Goal: Task Accomplishment & Management: Complete application form

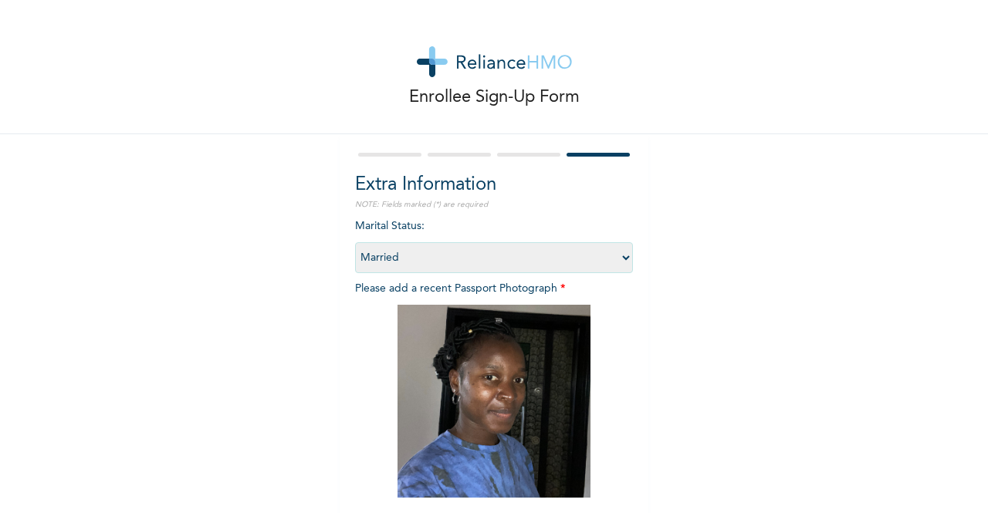
select select "2"
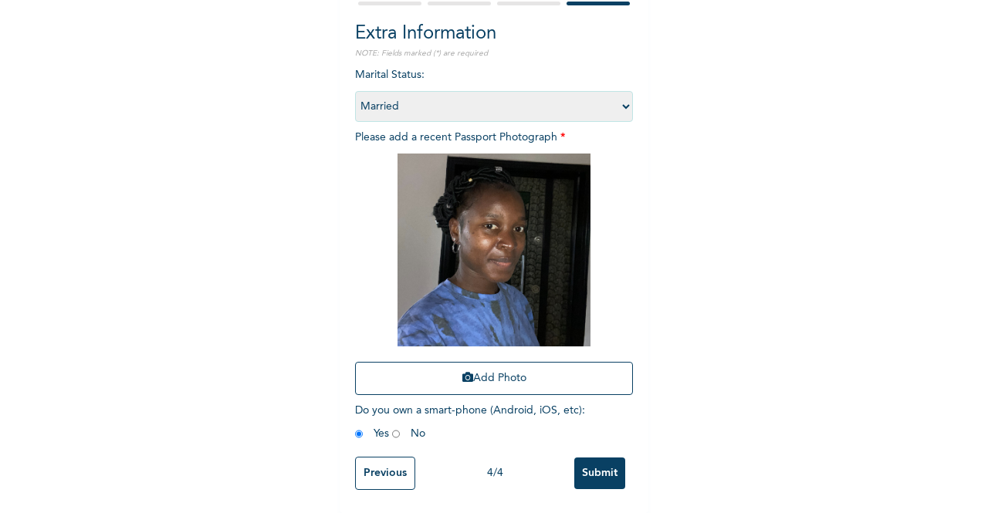
click at [389, 466] on input "Previous" at bounding box center [385, 473] width 60 height 33
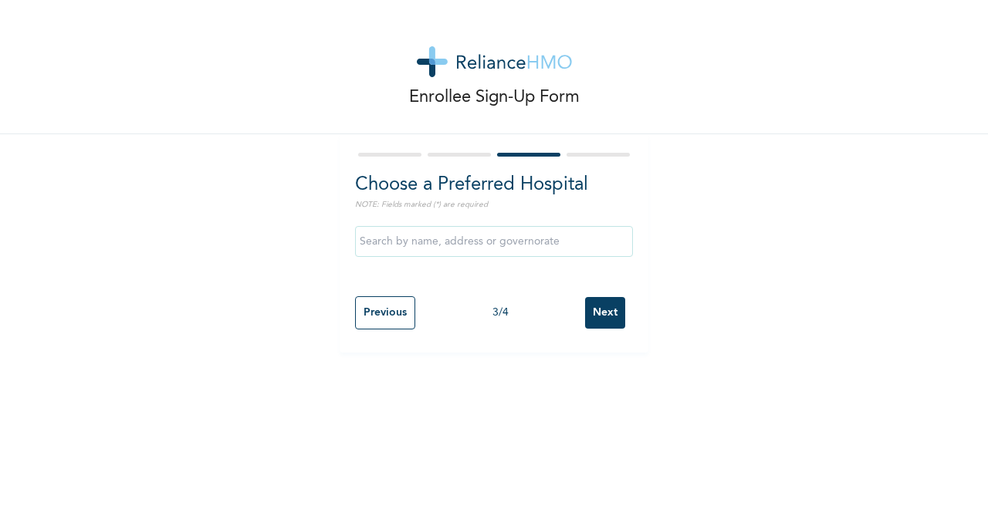
scroll to position [0, 0]
click at [454, 251] on input "text" at bounding box center [494, 241] width 278 height 31
type input "MEDICARE ACE"
click at [596, 312] on input "Next" at bounding box center [605, 313] width 40 height 32
select select "2"
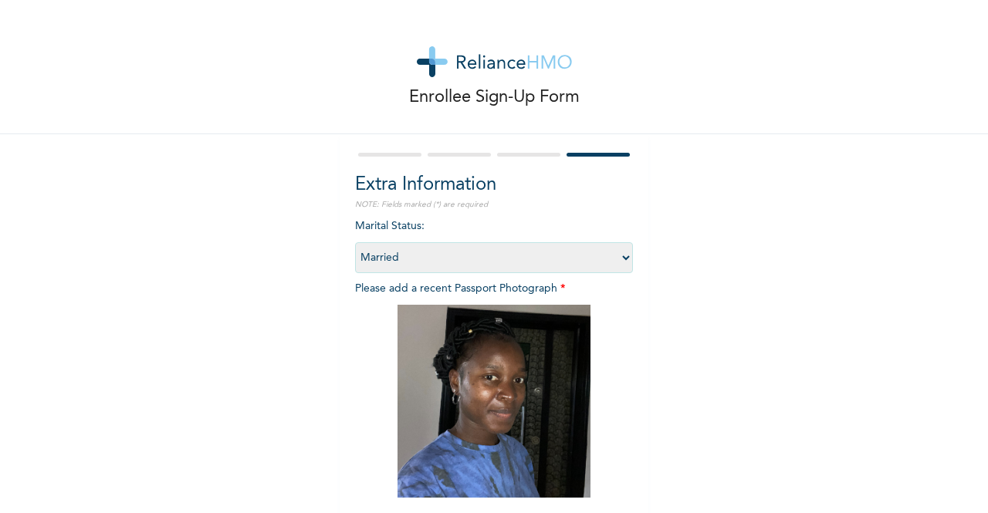
click at [954, 257] on div "Enrollee Sign-Up Form Extra Information NOTE: Fields marked (*) are required Ma…" at bounding box center [494, 332] width 988 height 664
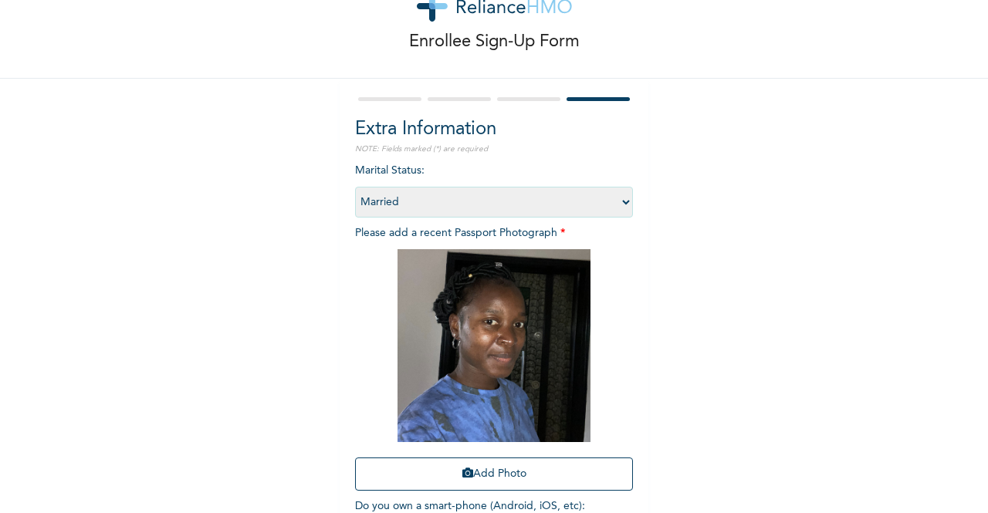
scroll to position [164, 0]
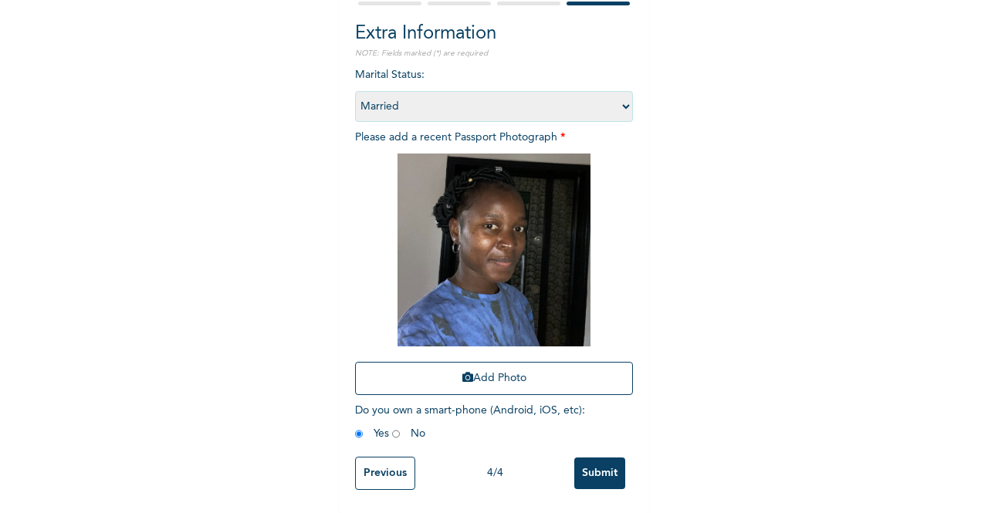
click at [373, 457] on input "Previous" at bounding box center [385, 473] width 60 height 33
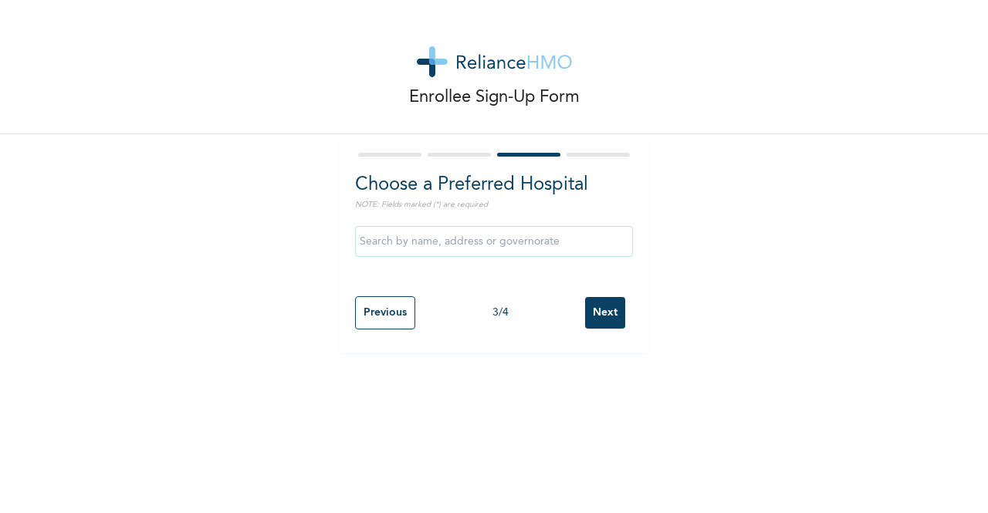
click at [373, 309] on input "Previous" at bounding box center [385, 312] width 60 height 33
select select "28"
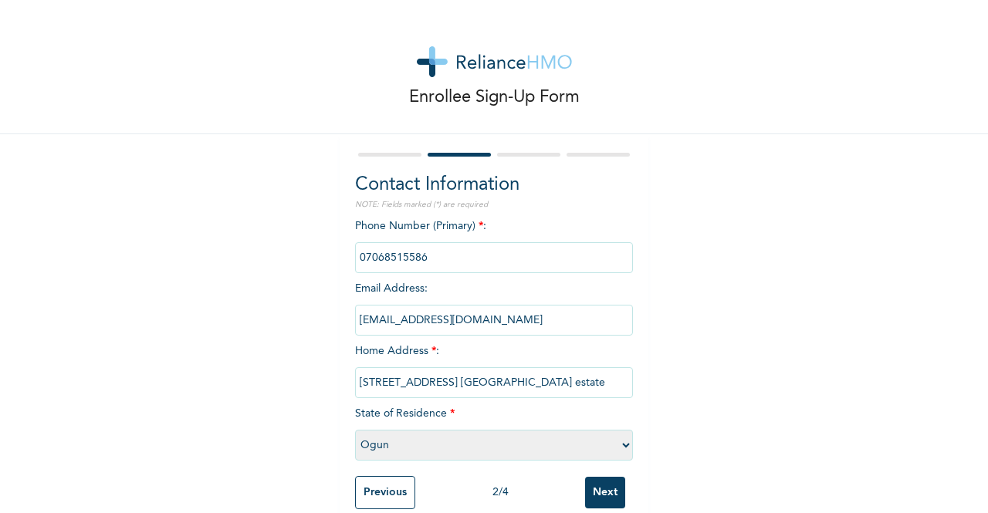
click at [600, 491] on input "Next" at bounding box center [605, 493] width 40 height 32
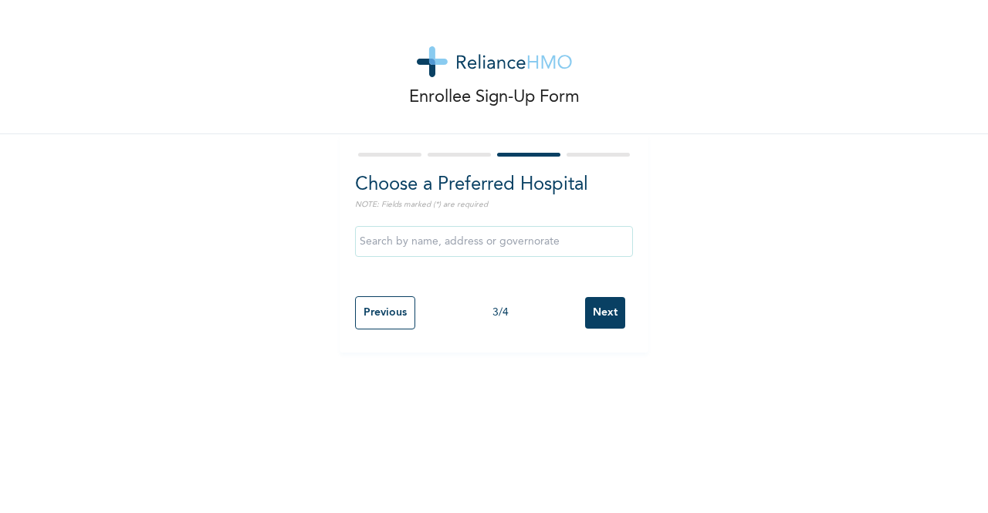
click at [595, 319] on input "Next" at bounding box center [605, 313] width 40 height 32
select select "2"
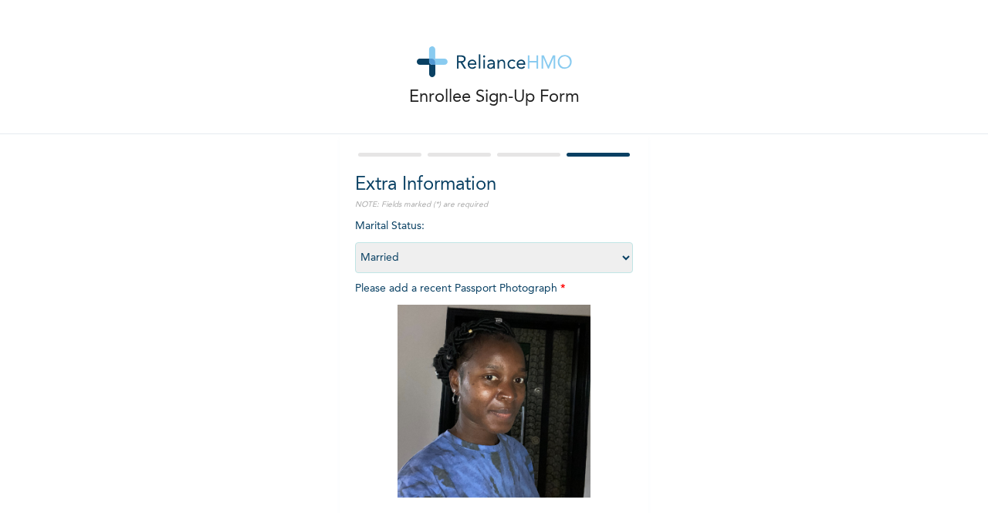
scroll to position [164, 0]
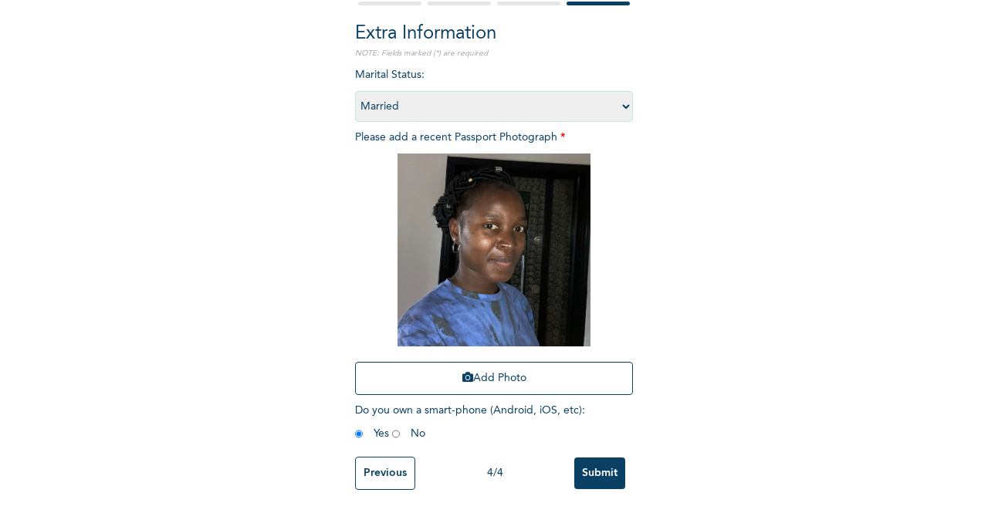
click at [603, 468] on input "Submit" at bounding box center [599, 474] width 51 height 32
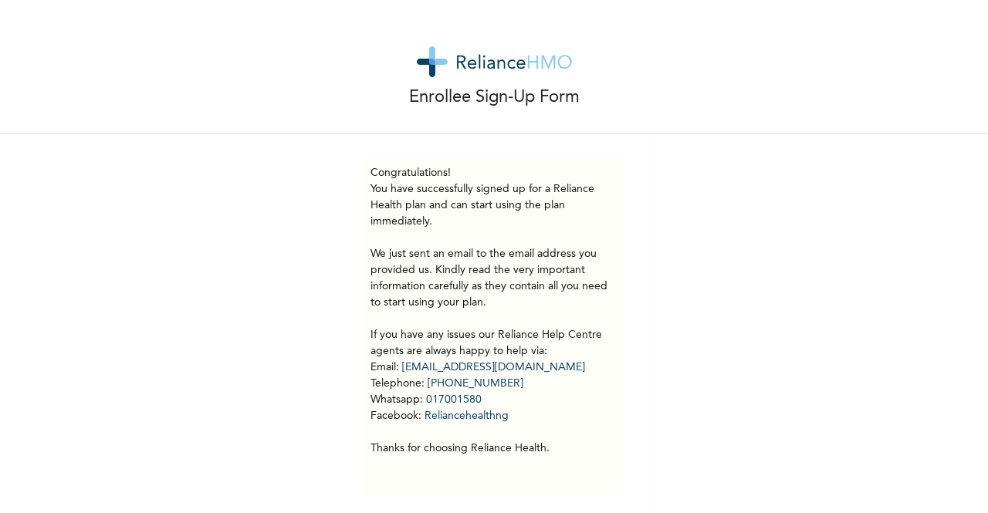
click at [781, 113] on div "Enrollee Sign-Up Form" at bounding box center [494, 67] width 988 height 134
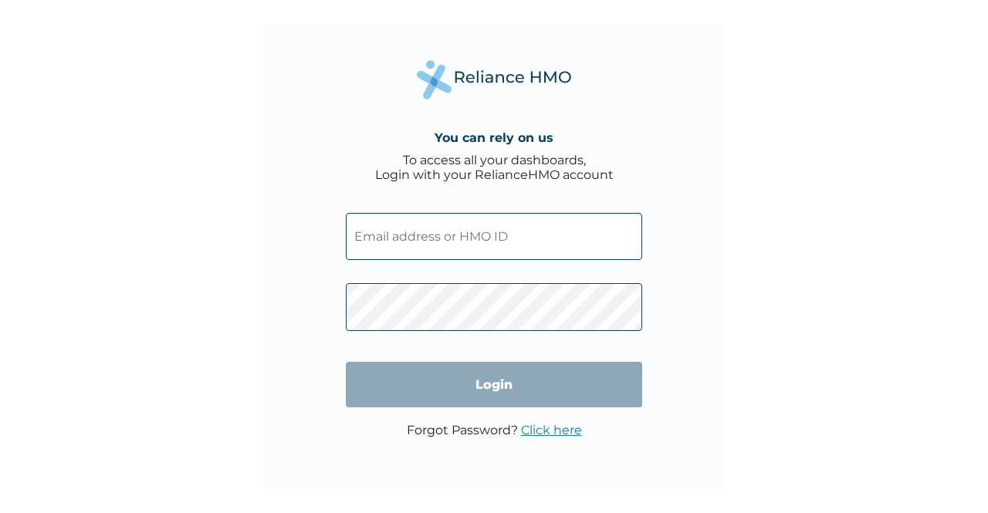
click at [430, 235] on input "text" at bounding box center [494, 236] width 296 height 47
type input "[EMAIL_ADDRESS][DOMAIN_NAME]"
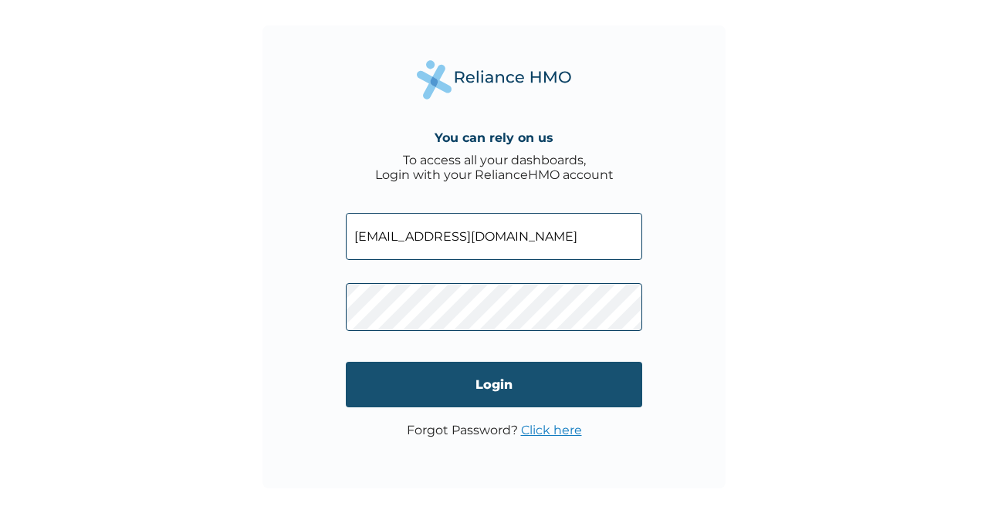
click at [491, 386] on input "Login" at bounding box center [494, 385] width 296 height 46
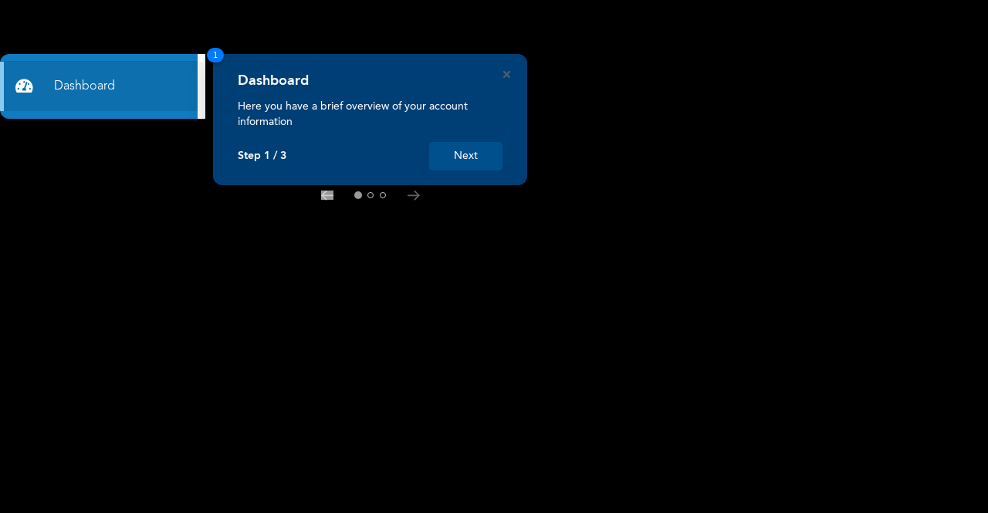
click at [468, 154] on button "Next" at bounding box center [465, 156] width 73 height 29
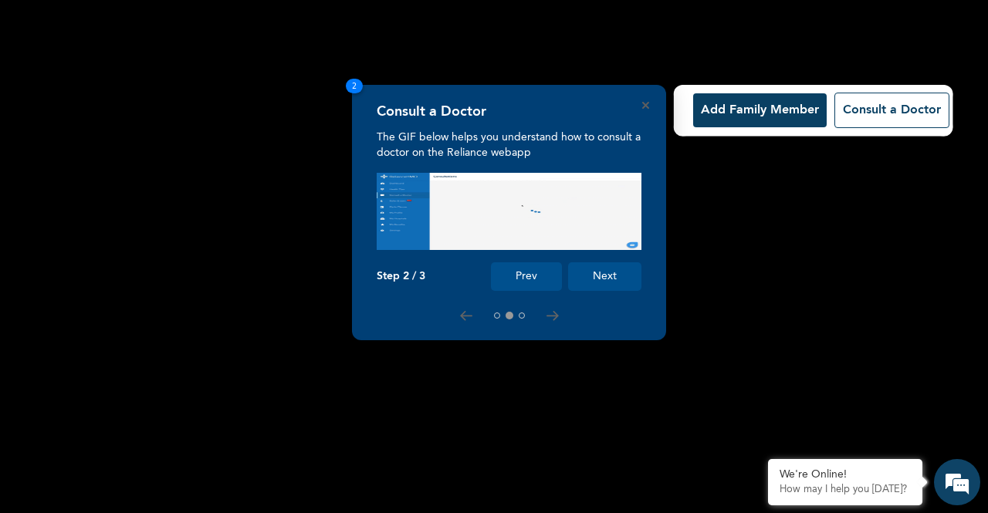
click at [717, 107] on button "Add Family Member" at bounding box center [759, 110] width 133 height 34
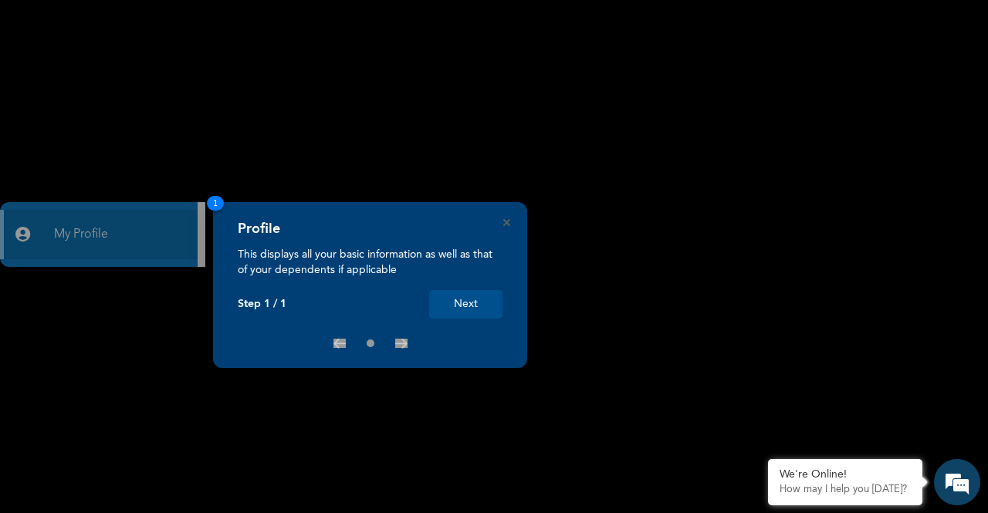
click at [470, 304] on button "Next" at bounding box center [465, 304] width 73 height 29
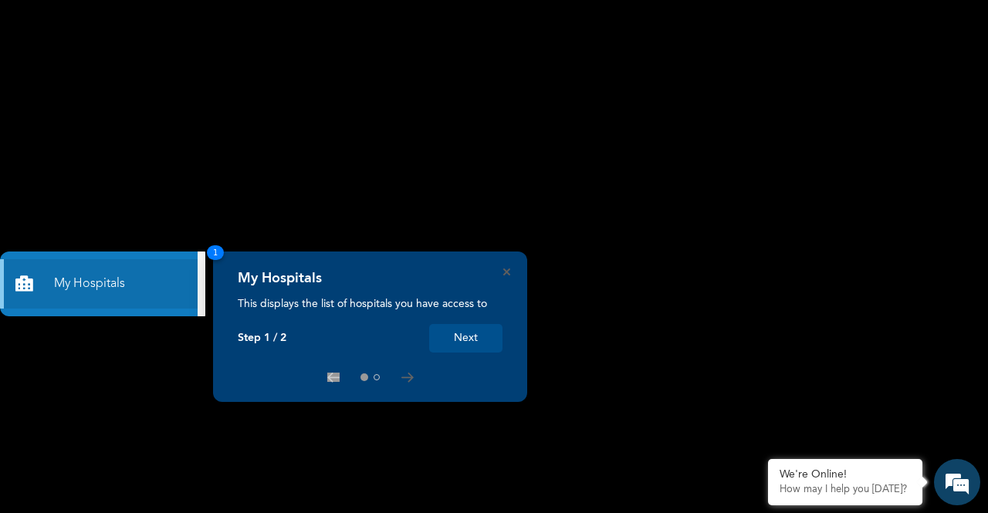
click at [471, 346] on button "Next" at bounding box center [465, 338] width 73 height 29
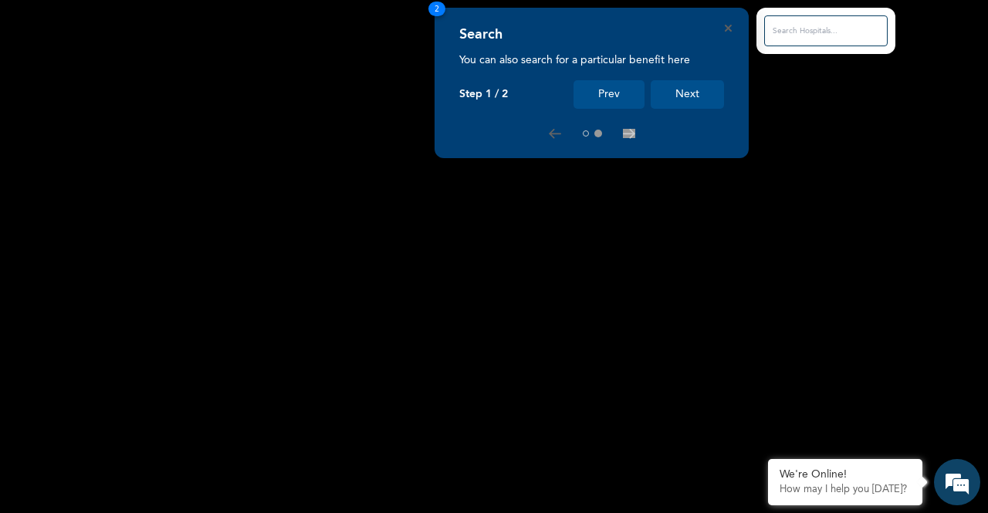
click at [694, 98] on button "Next" at bounding box center [686, 94] width 73 height 29
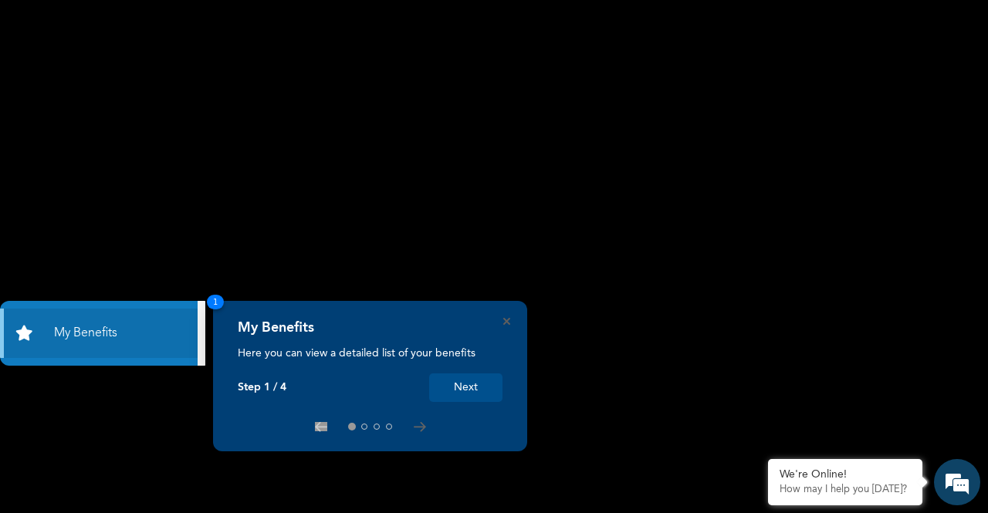
click at [461, 384] on button "Next" at bounding box center [465, 387] width 73 height 29
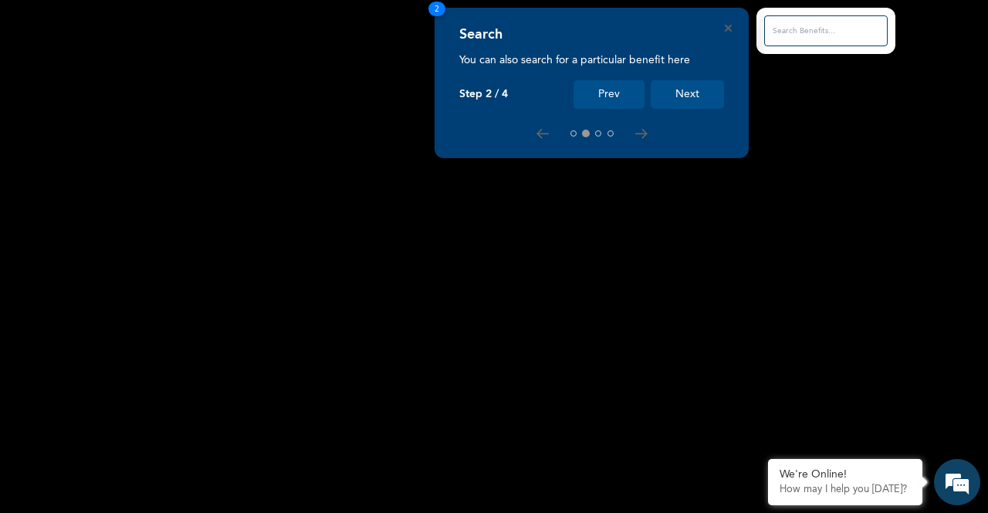
click at [694, 95] on button "Next" at bounding box center [686, 94] width 73 height 29
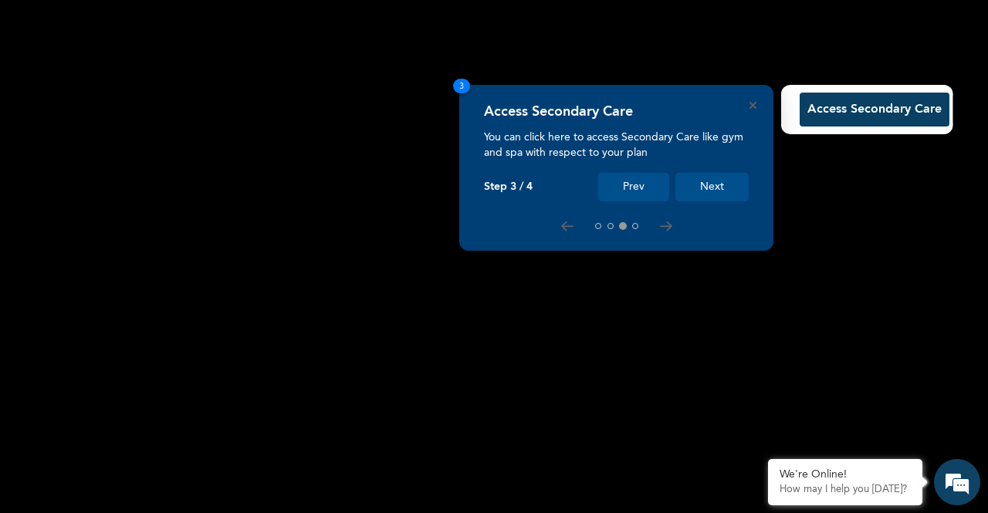
click at [717, 189] on button "Next" at bounding box center [711, 187] width 73 height 29
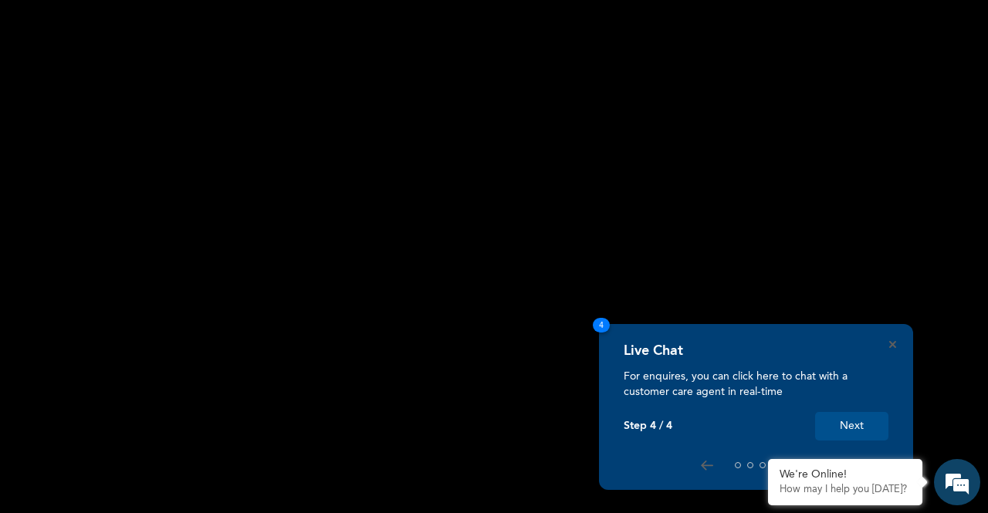
click at [859, 429] on button "Next" at bounding box center [851, 426] width 73 height 29
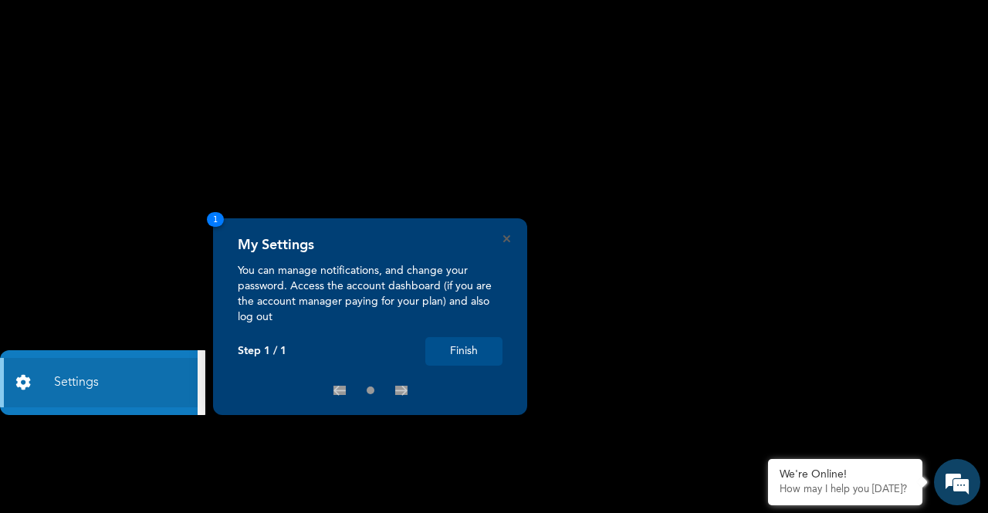
click at [476, 351] on button "Finish" at bounding box center [463, 351] width 77 height 29
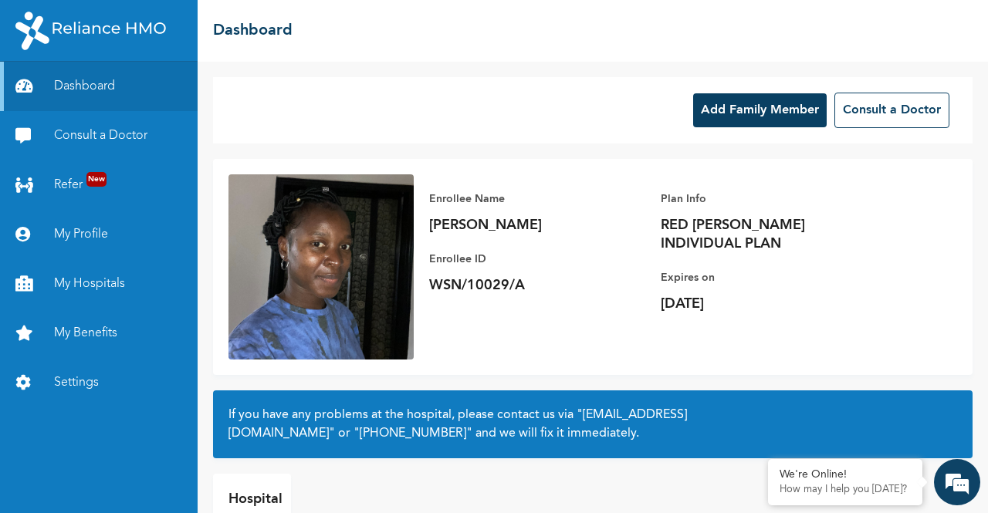
click at [775, 114] on button "Add Family Member" at bounding box center [759, 110] width 133 height 34
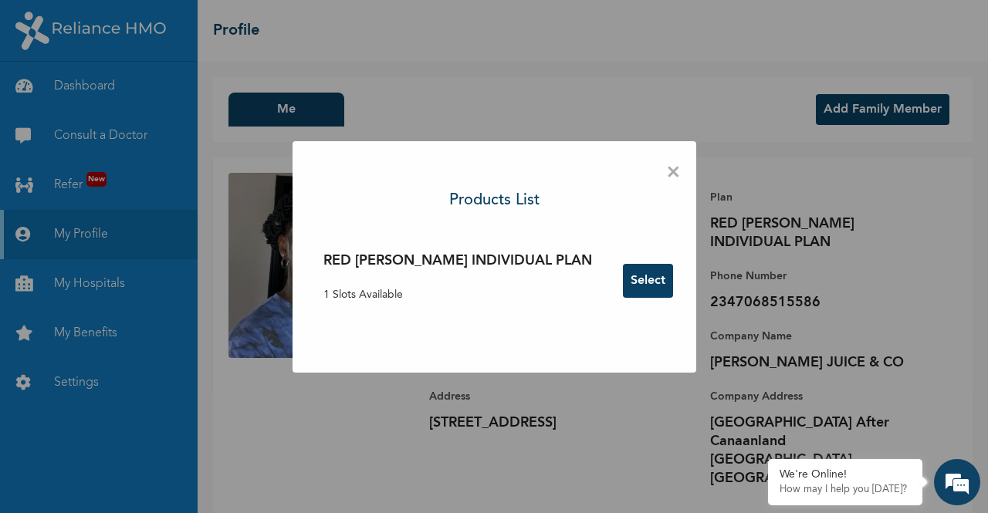
click at [623, 285] on button "Select" at bounding box center [648, 281] width 50 height 34
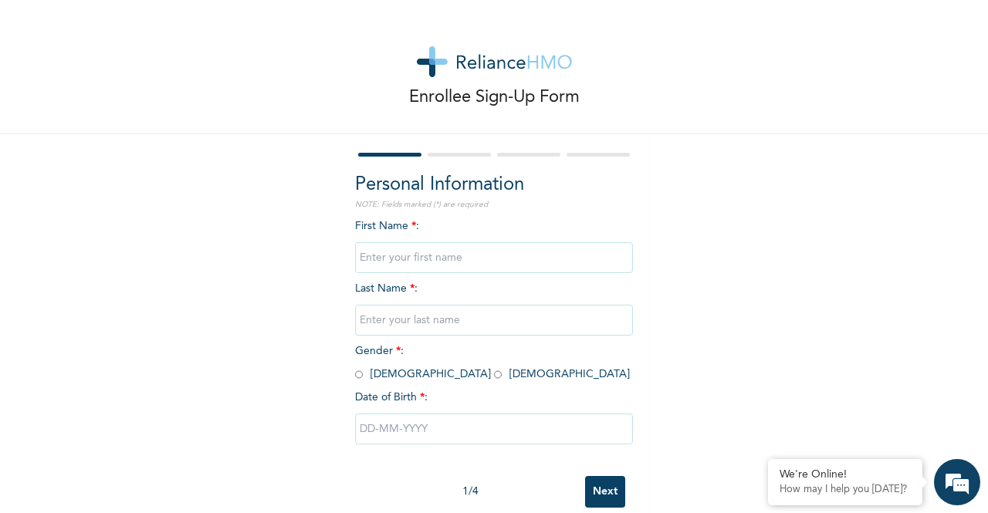
click at [441, 265] on input "text" at bounding box center [494, 257] width 278 height 31
type input "Oluwadarasimi"
click at [424, 334] on input "text" at bounding box center [494, 320] width 278 height 31
type input "Abolaji"
click at [355, 377] on input "radio" at bounding box center [359, 374] width 8 height 15
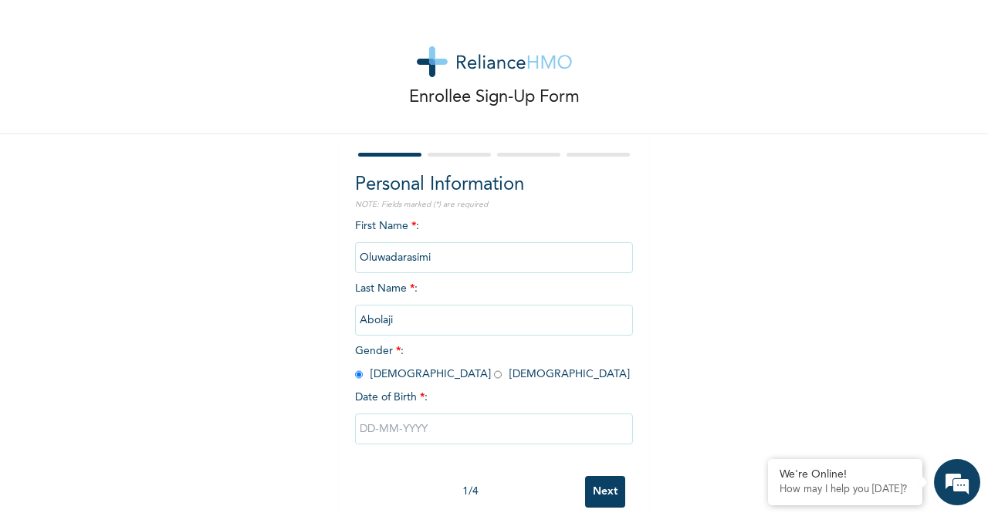
radio input "true"
click at [366, 437] on input "text" at bounding box center [494, 429] width 278 height 31
select select "8"
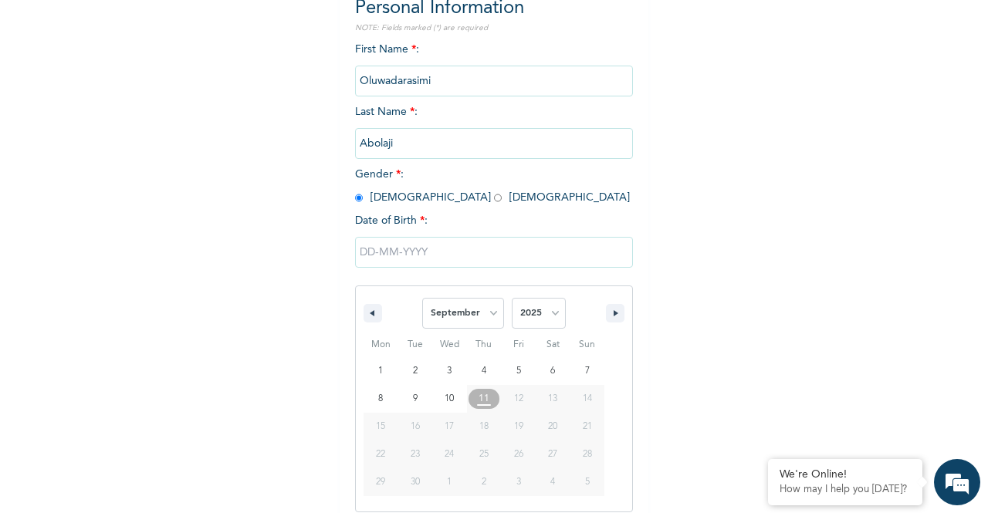
scroll to position [189, 0]
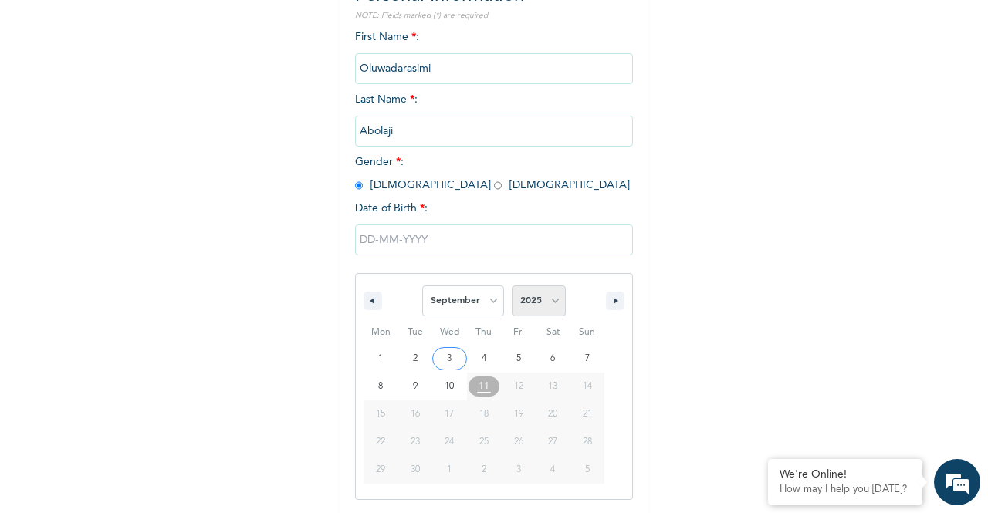
click at [545, 305] on select "2025 2024 2023 2022 2021 2020 2019 2018 2017 2016 2015 2014 2013 2012 2011 2010…" at bounding box center [539, 300] width 54 height 31
select select "2015"
click at [512, 287] on select "2025 2024 2023 2022 2021 2020 2019 2018 2017 2016 2015 2014 2013 2012 2011 2010…" at bounding box center [539, 300] width 54 height 31
click at [474, 300] on select "January February March April May June July August September October November De…" at bounding box center [463, 300] width 82 height 31
select select "7"
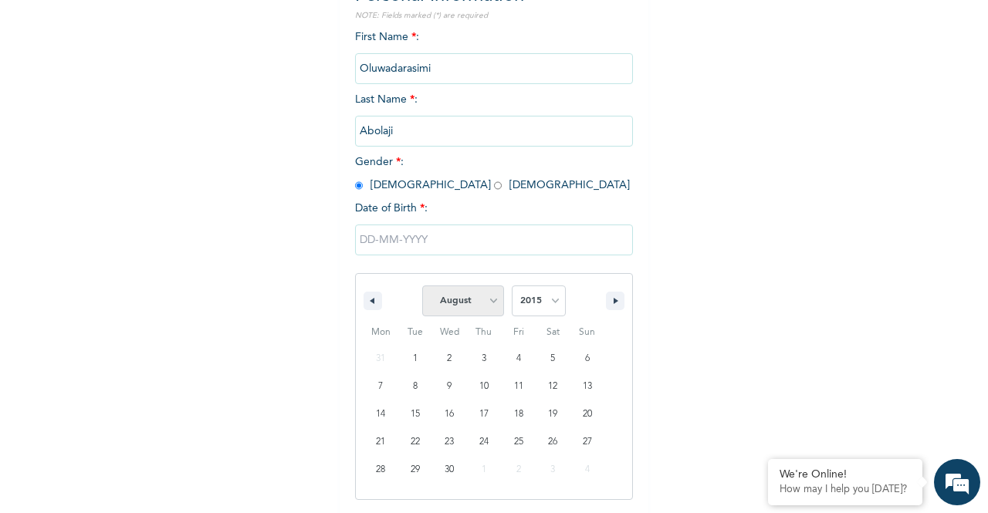
click at [422, 287] on select "January February March April May June July August September October November De…" at bounding box center [463, 300] width 82 height 31
type input "08/16/2015"
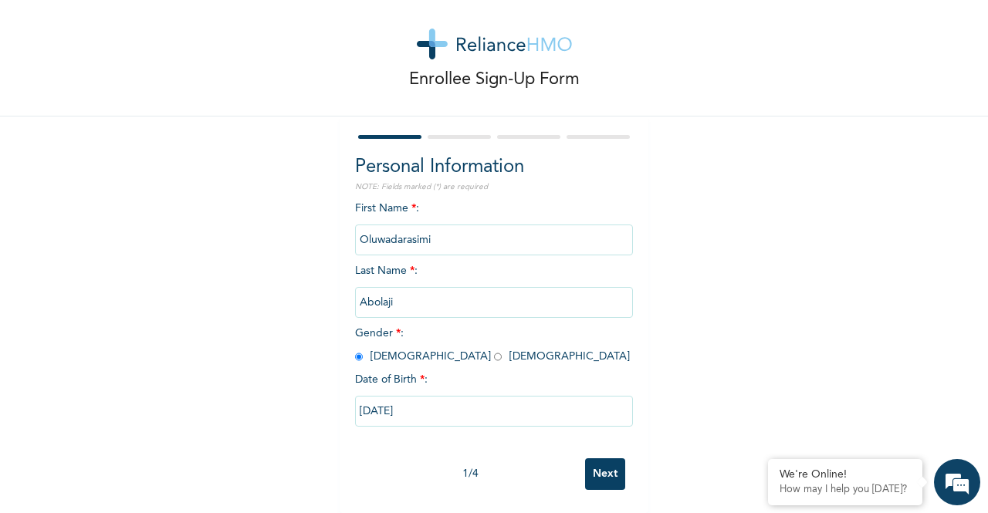
scroll to position [31, 0]
click at [600, 466] on input "Next" at bounding box center [605, 474] width 40 height 32
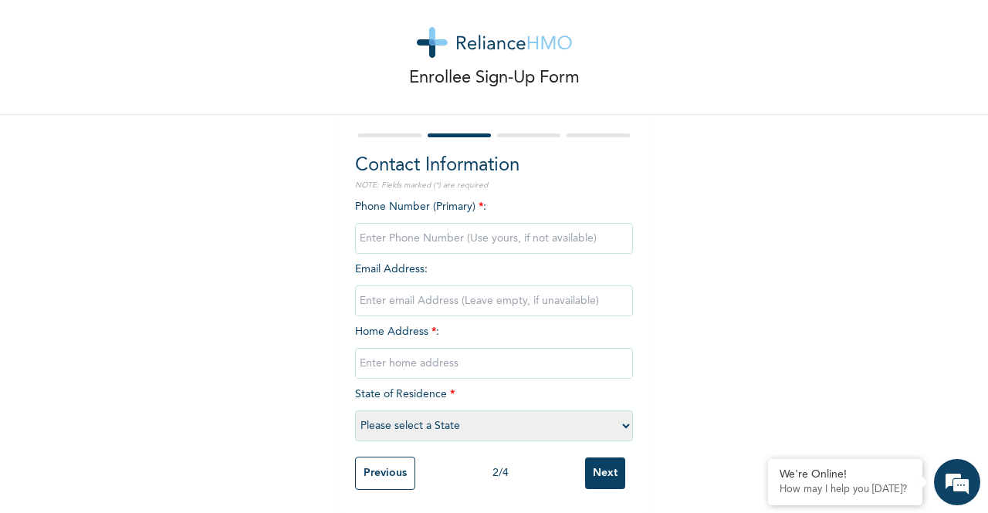
click at [440, 227] on input "phone" at bounding box center [494, 238] width 278 height 31
type input "07068515586"
click at [419, 351] on input "text" at bounding box center [494, 363] width 278 height 31
type input "b"
type input "Block 8, plot5, road 8 ogun state housing estate"
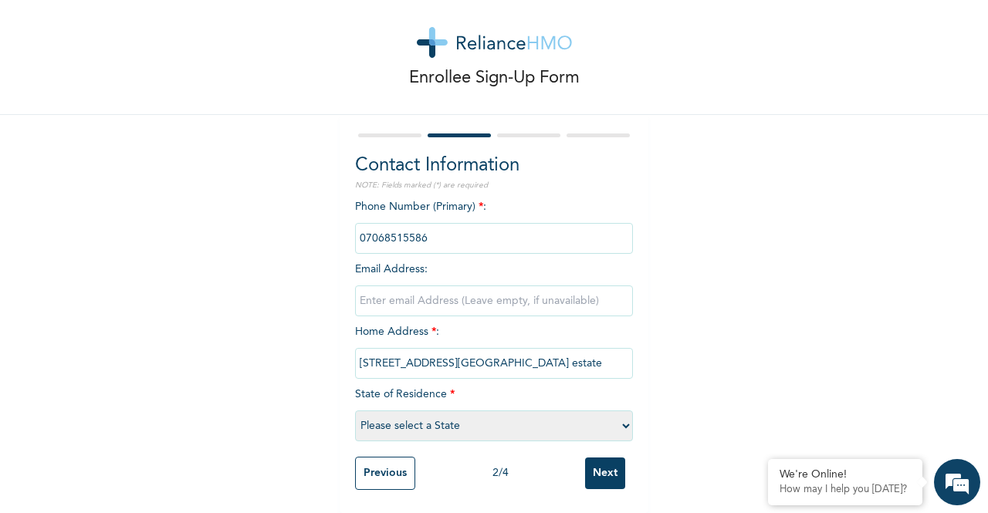
click at [404, 414] on select "Please select a State Abia Abuja (FCT) Adamawa Akwa Ibom Anambra Bauchi Bayelsa…" at bounding box center [494, 425] width 278 height 31
select select "28"
click at [355, 410] on select "Please select a State Abia Abuja (FCT) Adamawa Akwa Ibom Anambra Bauchi Bayelsa…" at bounding box center [494, 425] width 278 height 31
click at [606, 463] on input "Next" at bounding box center [605, 474] width 40 height 32
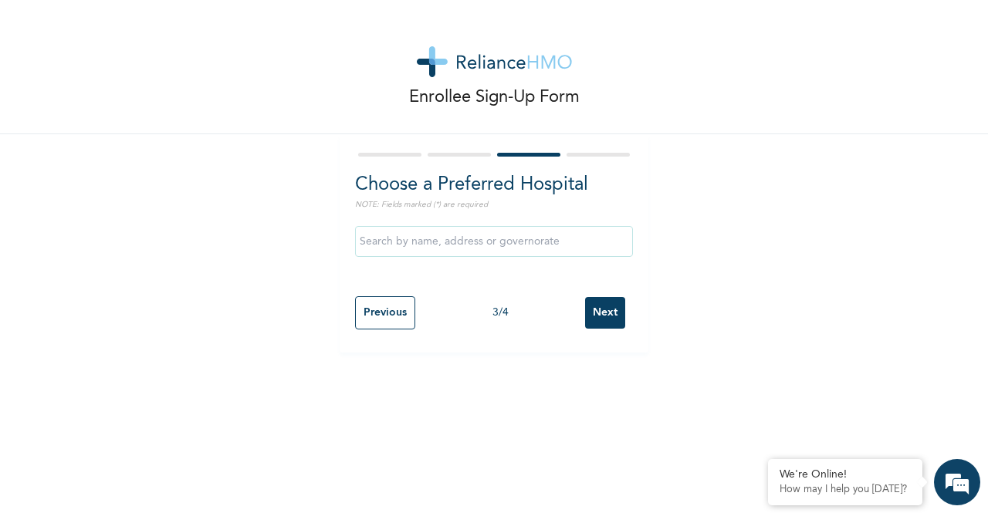
scroll to position [0, 0]
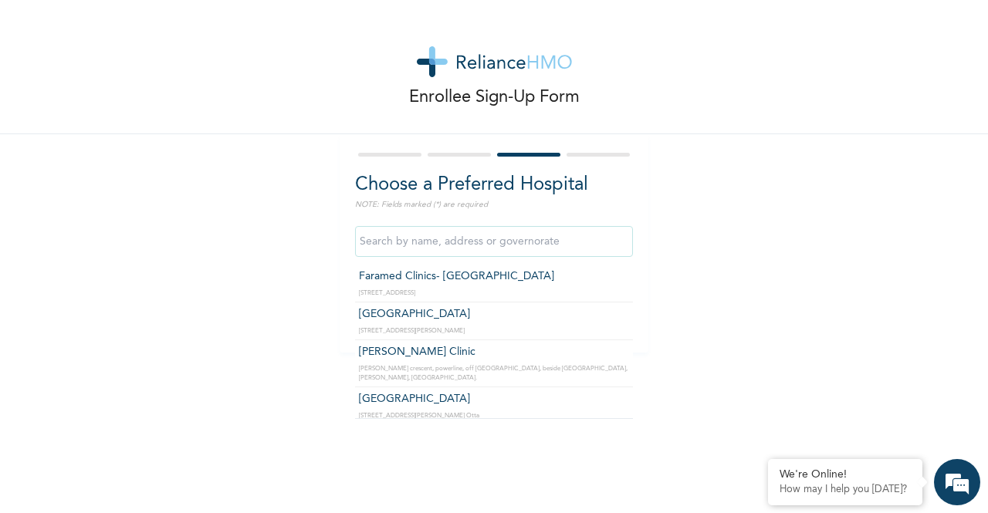
click at [491, 240] on input "text" at bounding box center [494, 241] width 278 height 31
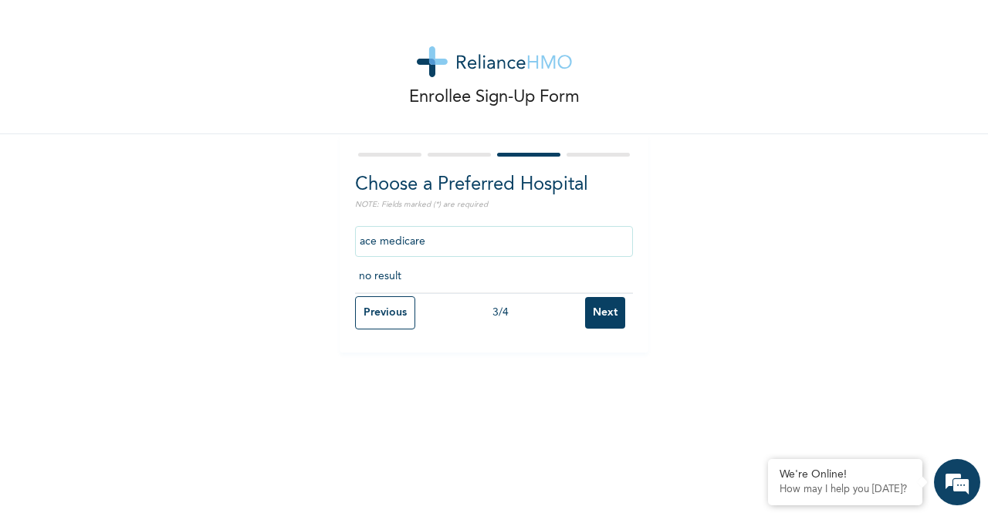
type input "ace medicare"
click at [588, 315] on input "Next" at bounding box center [605, 313] width 40 height 32
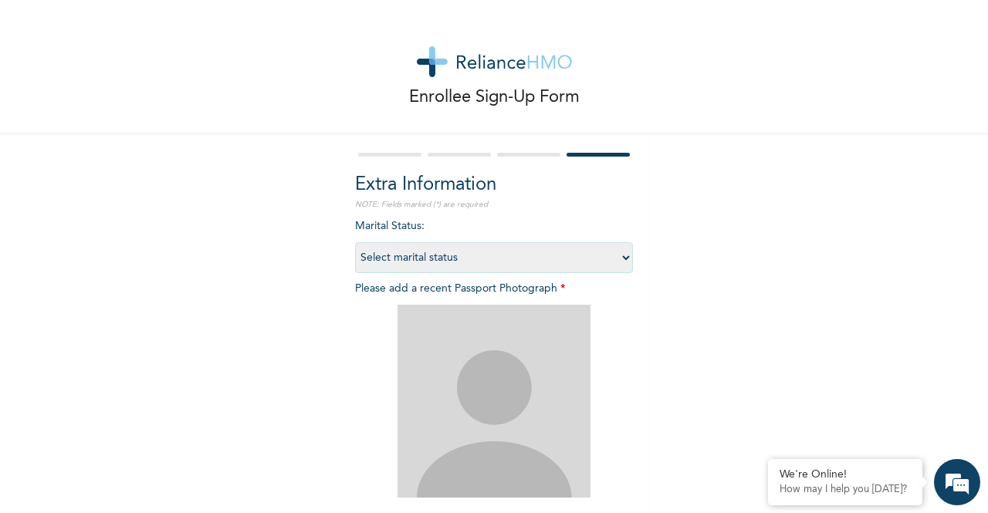
click at [522, 259] on select "Select marital status Single Married Divorced Widow/Widower" at bounding box center [494, 257] width 278 height 31
select select "1"
click at [355, 242] on select "Select marital status Single Married Divorced Widow/Widower" at bounding box center [494, 257] width 278 height 31
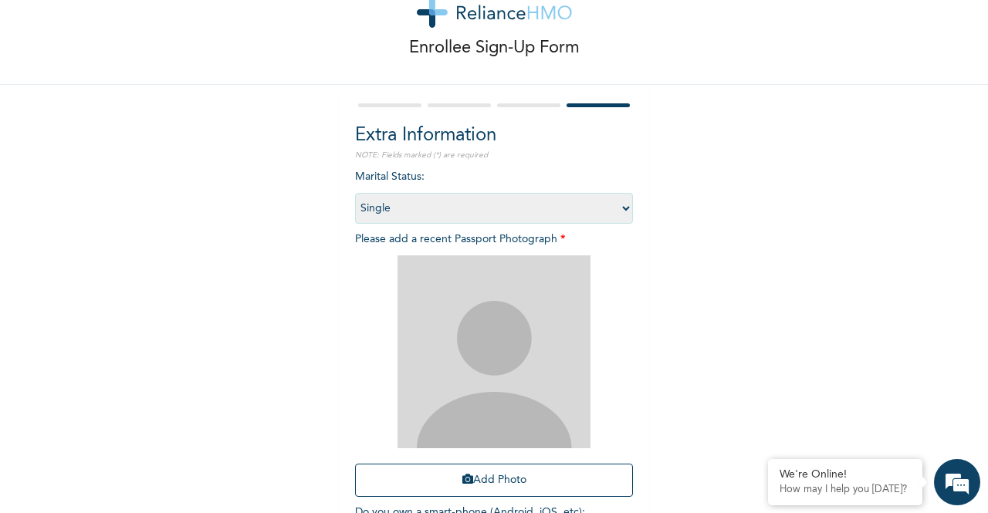
scroll to position [69, 0]
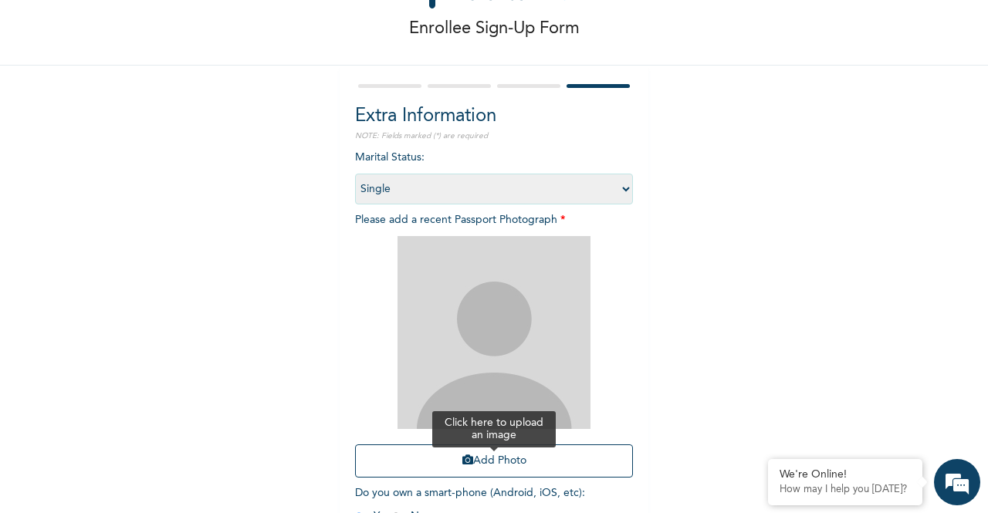
click at [477, 465] on button "Add Photo" at bounding box center [494, 460] width 278 height 33
click at [495, 465] on button "Add Photo" at bounding box center [494, 460] width 278 height 33
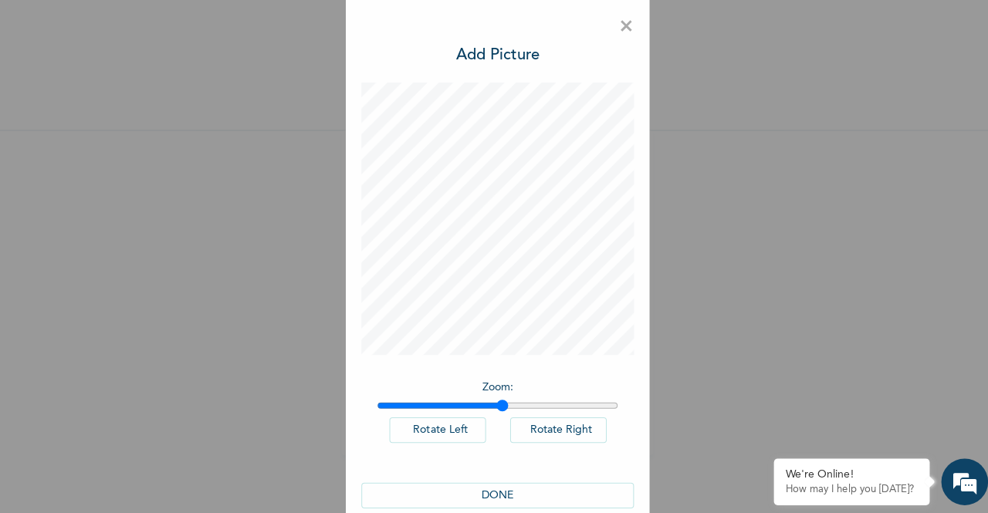
scroll to position [0, 0]
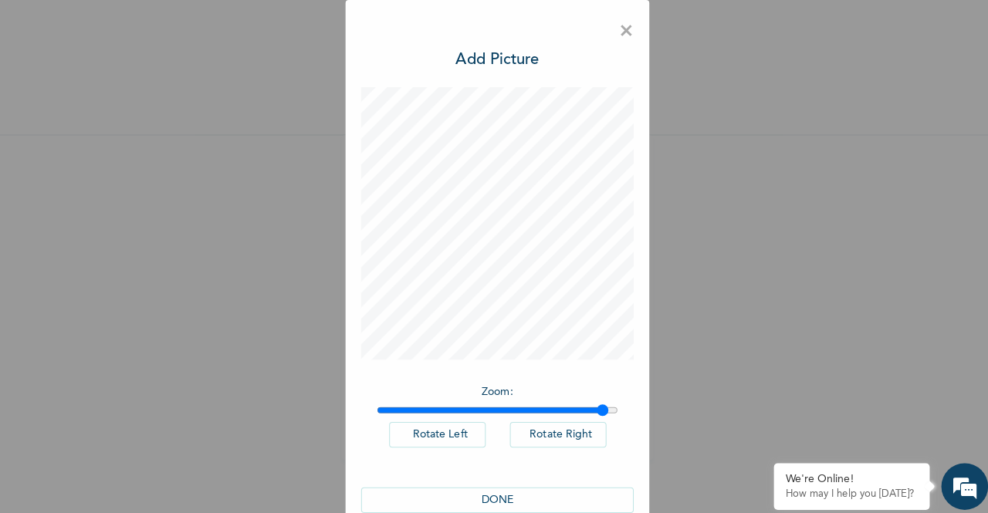
drag, startPoint x: 489, startPoint y: 407, endPoint x: 591, endPoint y: 412, distance: 102.0
type input "1.96"
click at [591, 412] on input "range" at bounding box center [493, 406] width 239 height 12
click at [532, 495] on button "DONE" at bounding box center [494, 495] width 270 height 25
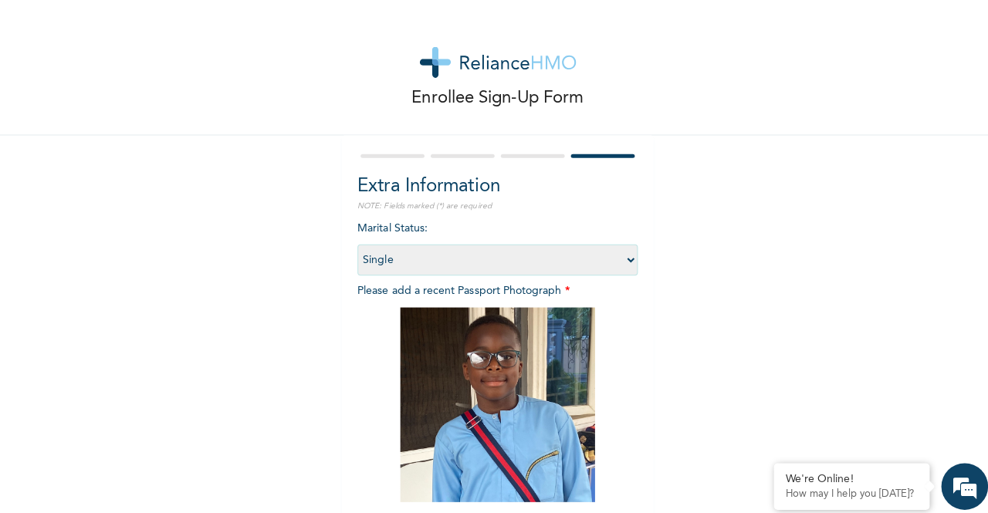
click at [876, 345] on div "Enrollee Sign-Up Form Extra Information NOTE: Fields marked (*) are required Ma…" at bounding box center [494, 332] width 988 height 664
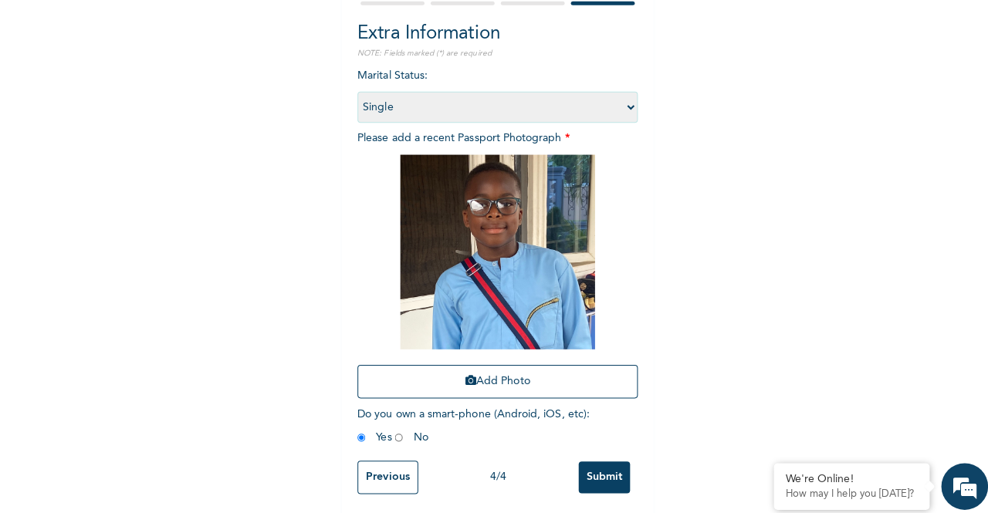
scroll to position [164, 0]
click at [392, 427] on input "radio" at bounding box center [396, 434] width 8 height 15
radio input "true"
click at [373, 462] on input "Previous" at bounding box center [385, 473] width 60 height 33
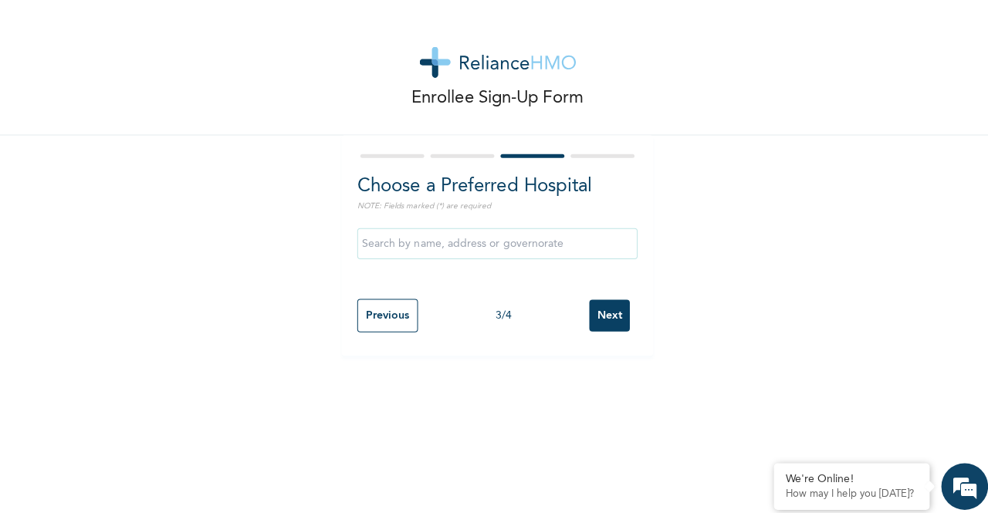
scroll to position [0, 0]
click at [400, 319] on input "Previous" at bounding box center [385, 312] width 60 height 33
select select "28"
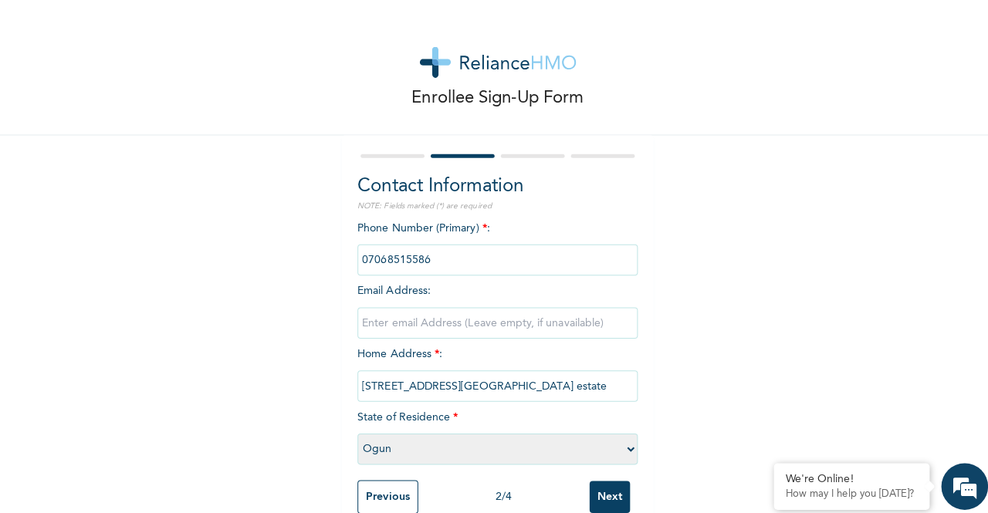
click at [387, 494] on input "Previous" at bounding box center [385, 492] width 60 height 33
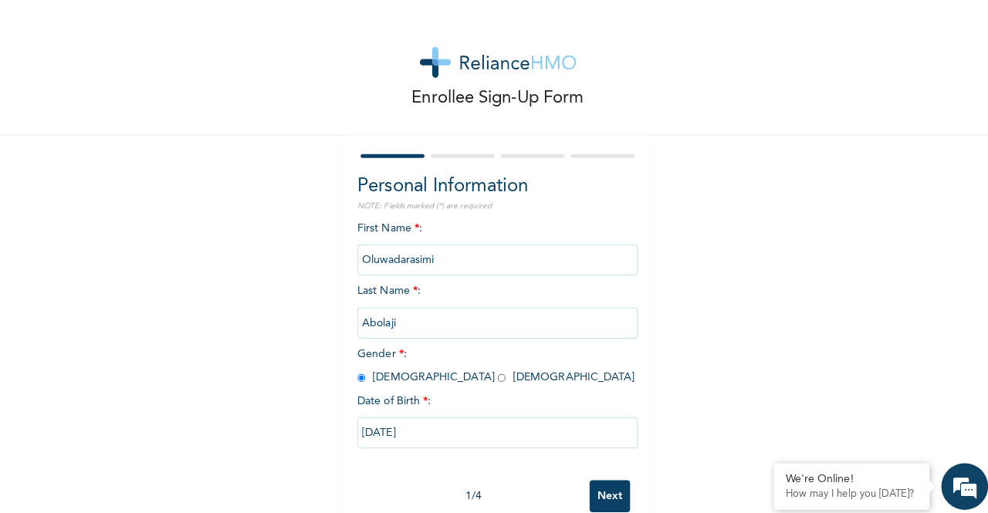
click at [596, 492] on input "Next" at bounding box center [605, 492] width 40 height 32
select select "28"
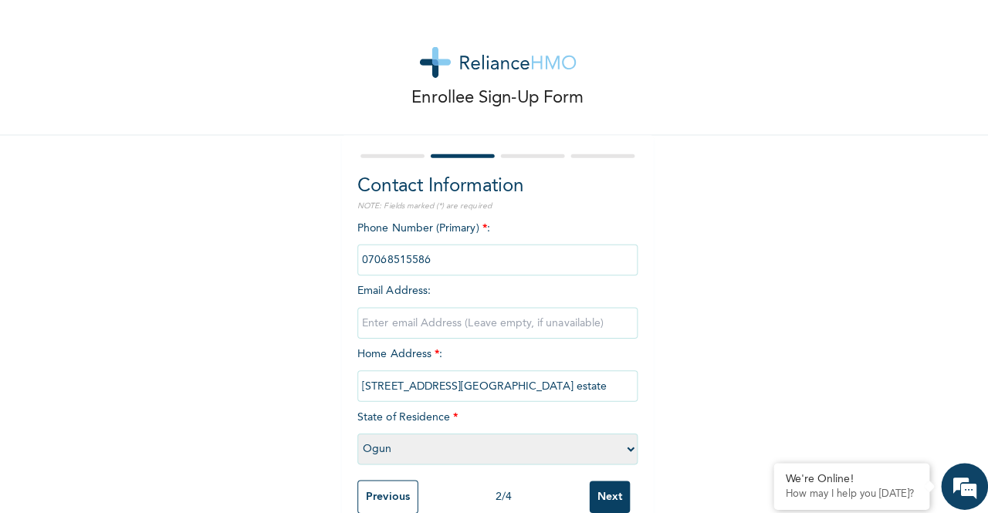
click at [596, 492] on input "Next" at bounding box center [605, 493] width 40 height 32
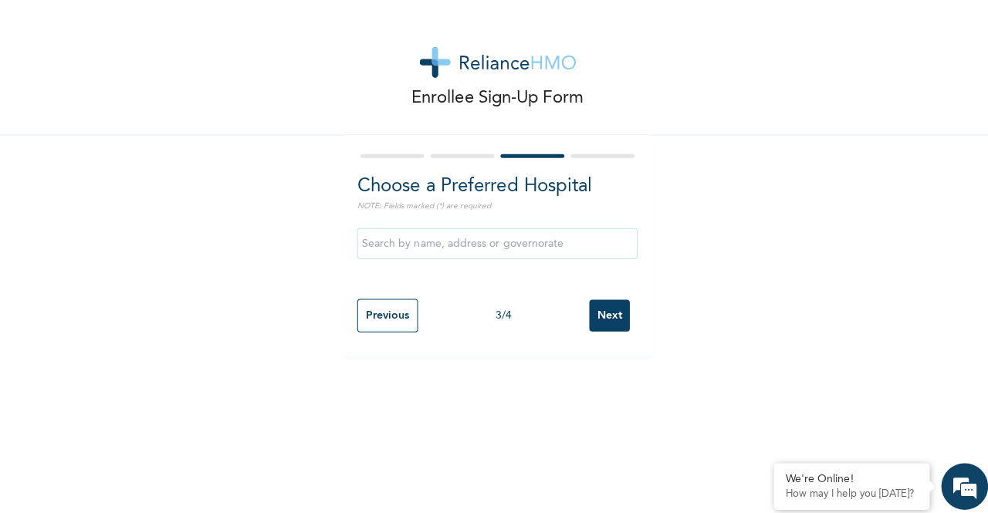
click at [596, 317] on input "Next" at bounding box center [605, 313] width 40 height 32
select select "1"
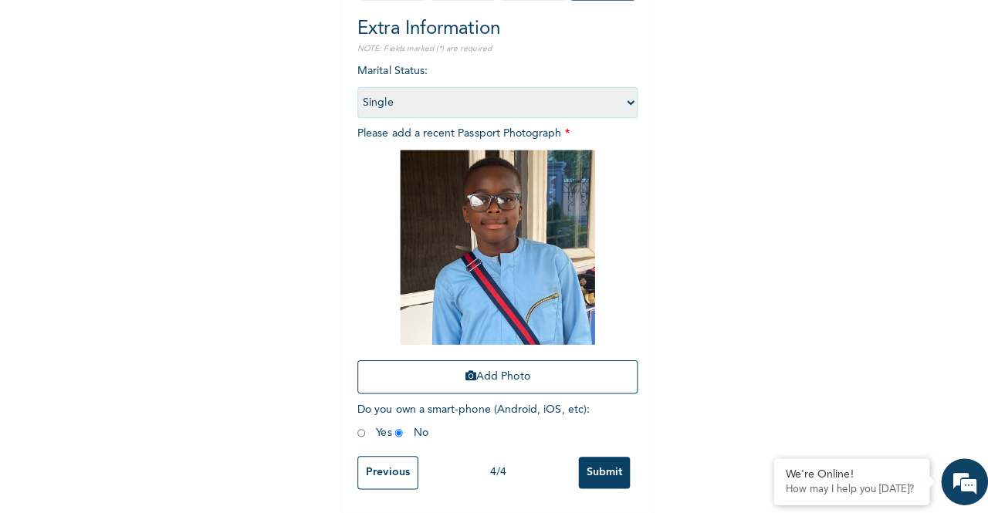
scroll to position [164, 0]
click at [589, 463] on input "Submit" at bounding box center [599, 474] width 51 height 32
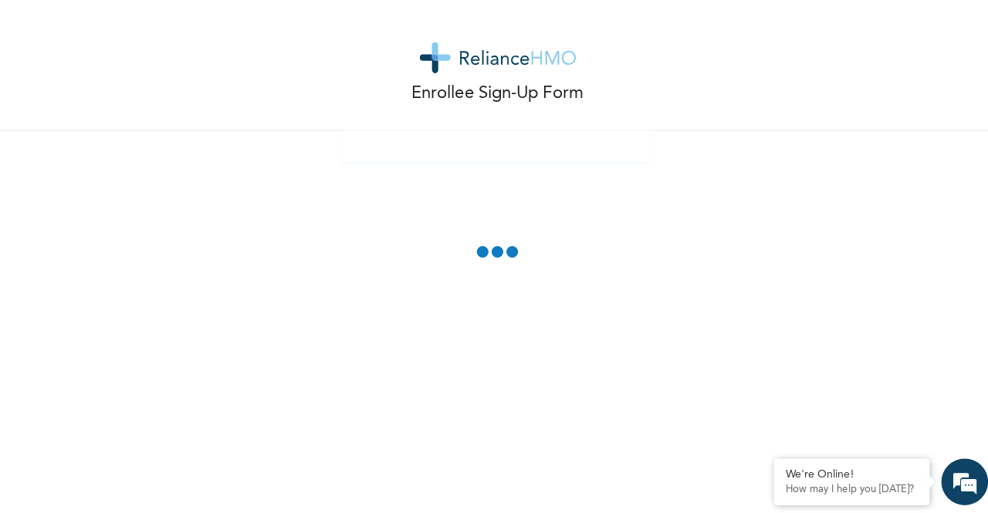
scroll to position [0, 0]
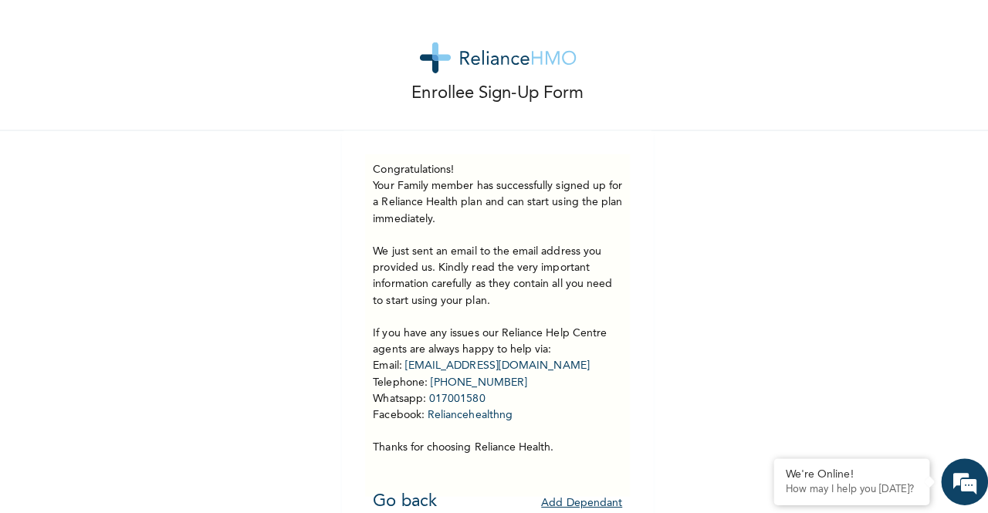
click at [856, 270] on div "Enrollee Sign-Up Form Congratulations! Your Family member has successfully sign…" at bounding box center [494, 265] width 988 height 531
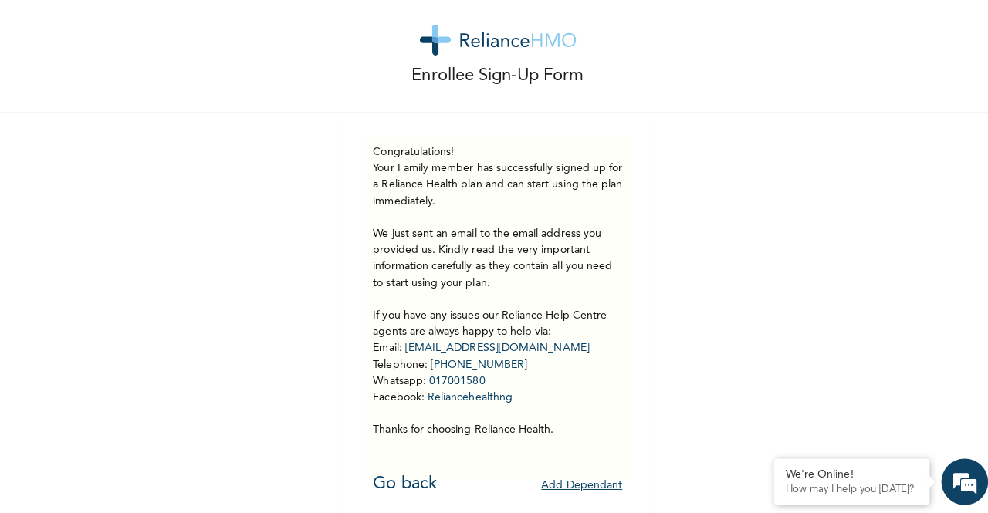
scroll to position [30, 0]
click at [396, 476] on link "Go back" at bounding box center [401, 483] width 63 height 17
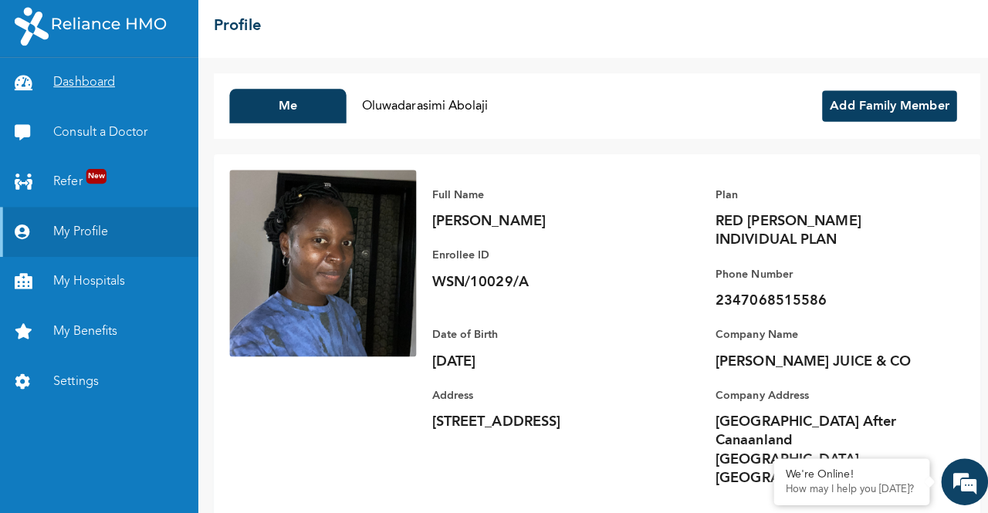
click at [96, 92] on link "Dashboard" at bounding box center [99, 86] width 198 height 49
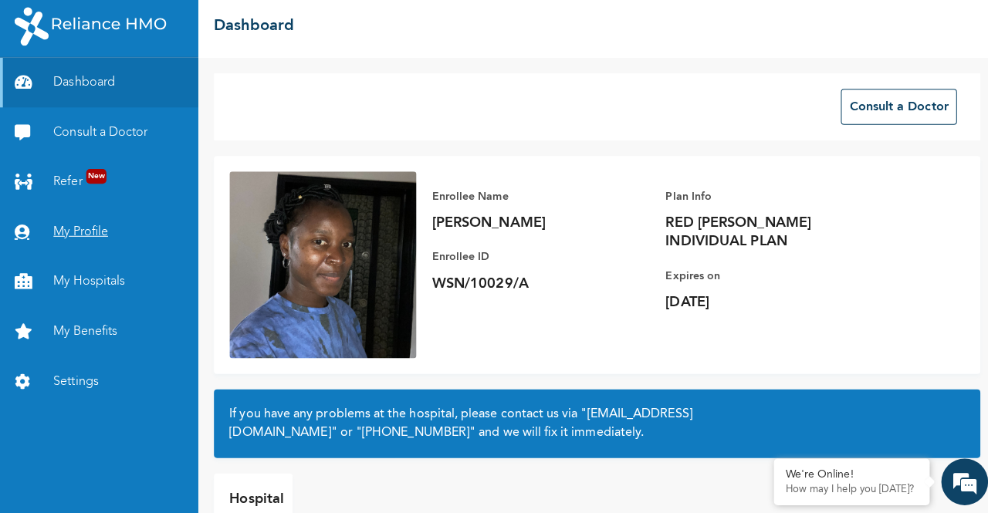
click at [93, 240] on link "My Profile" at bounding box center [99, 234] width 198 height 49
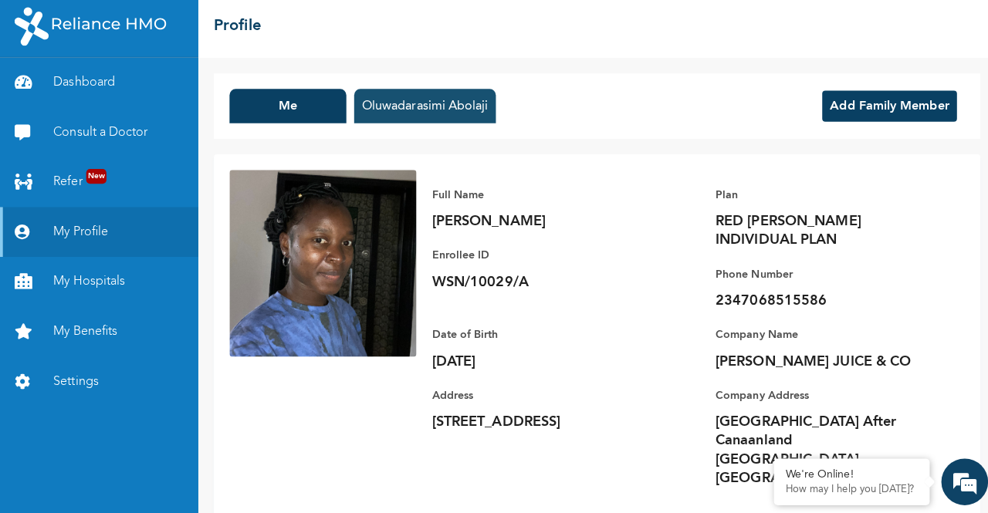
click at [409, 112] on button "Oluwadarasimi Abolaji" at bounding box center [422, 110] width 140 height 34
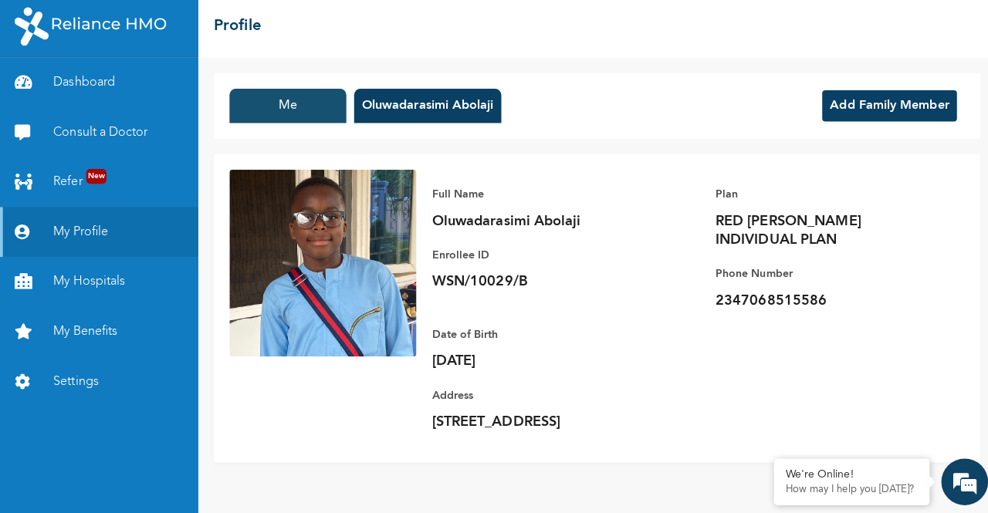
click at [308, 109] on button "Me" at bounding box center [286, 110] width 116 height 34
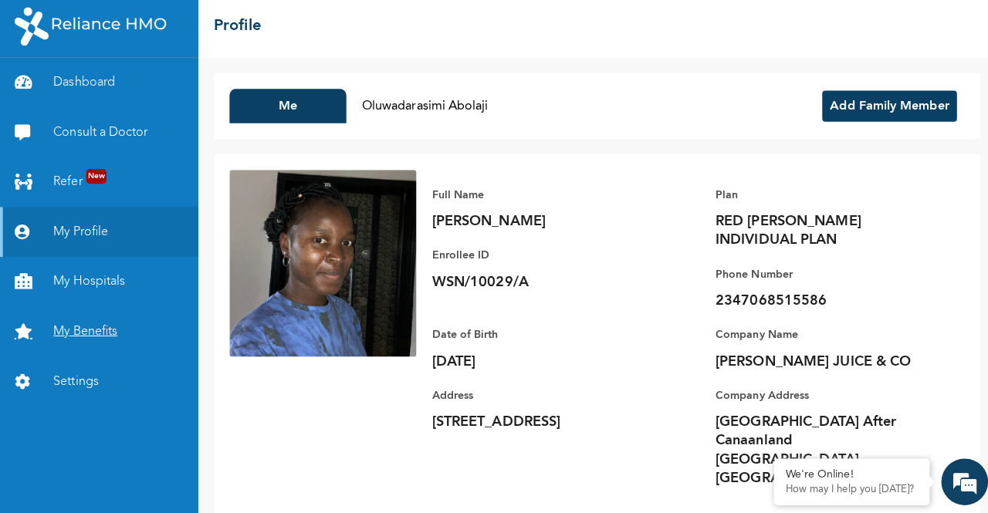
click at [109, 333] on link "My Benefits" at bounding box center [99, 333] width 198 height 49
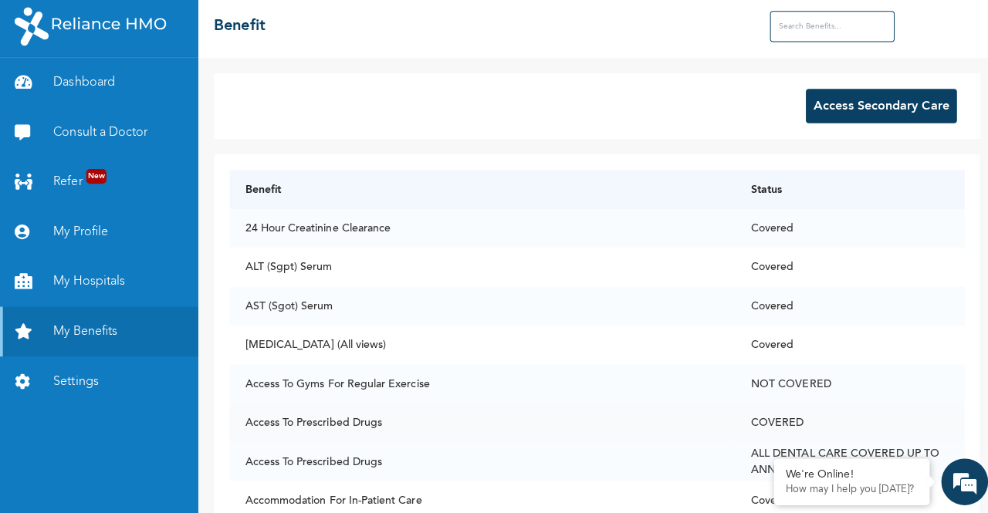
click at [598, 407] on td "Access To Prescribed Drugs" at bounding box center [478, 423] width 501 height 39
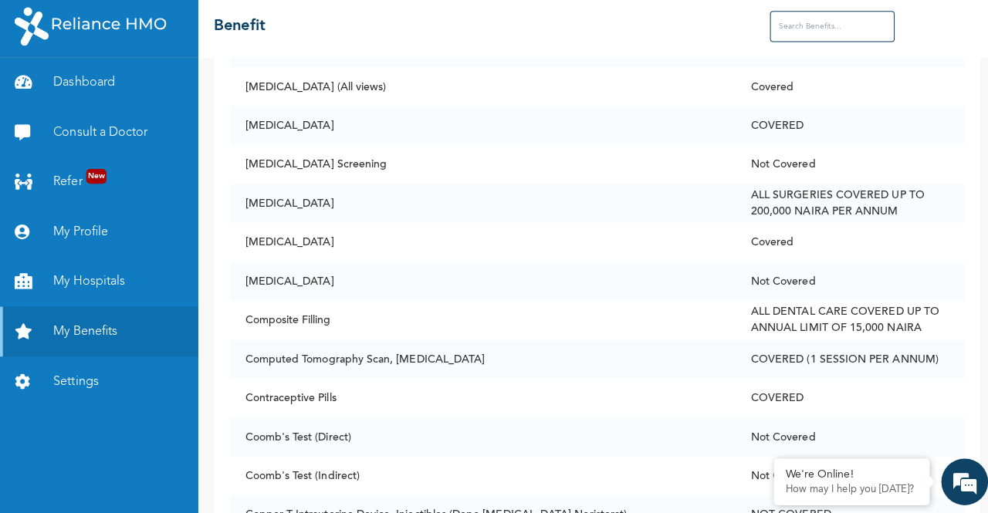
scroll to position [1975, 0]
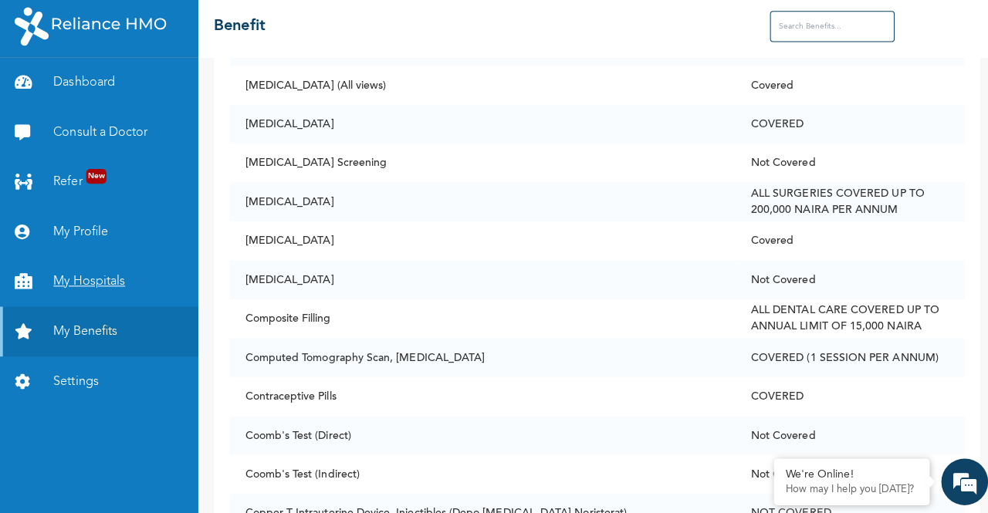
click at [116, 280] on link "My Hospitals" at bounding box center [99, 283] width 198 height 49
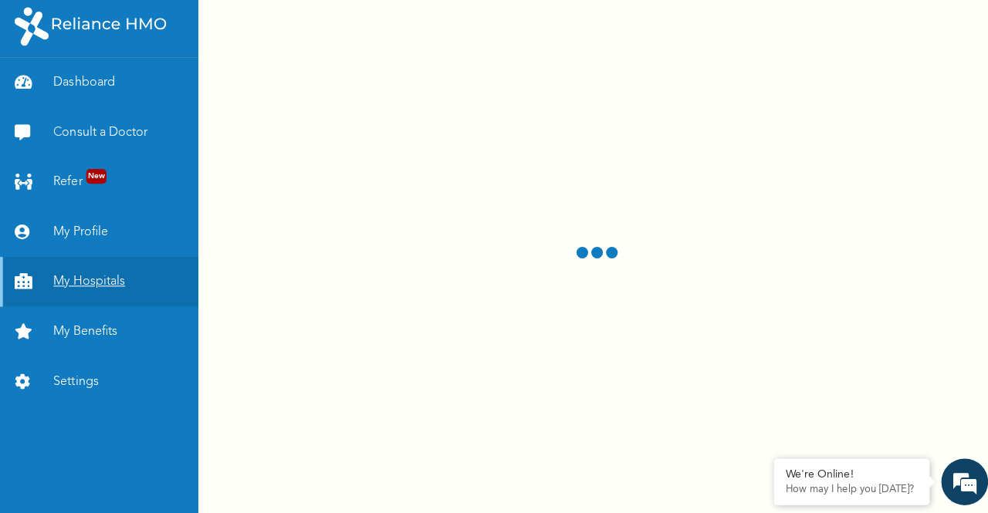
click at [116, 280] on link "My Hospitals" at bounding box center [99, 283] width 198 height 49
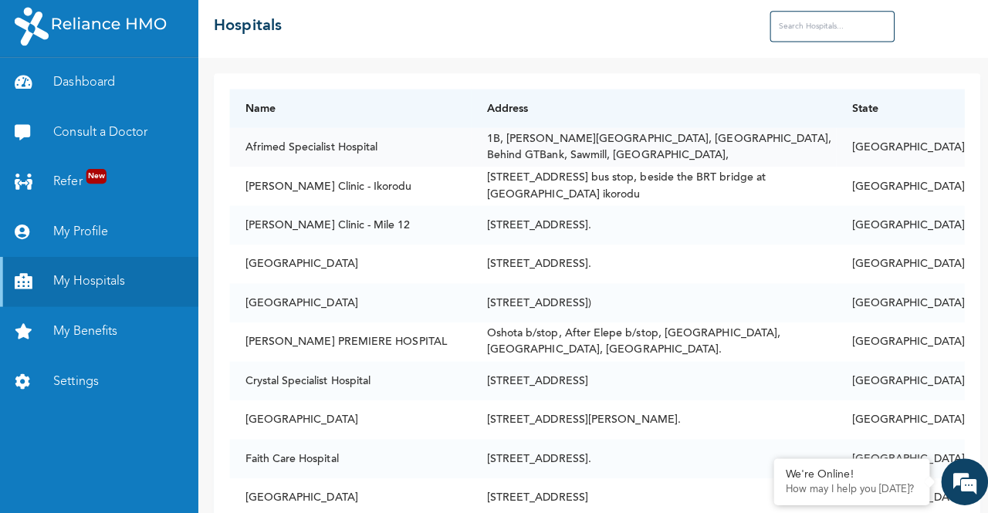
click at [829, 131] on td "1B, Williams Street, Off Diya street, Behind GTBank, Sawmill, Gbagada," at bounding box center [649, 150] width 362 height 39
click at [849, 39] on input "text" at bounding box center [825, 30] width 123 height 31
type input "o"
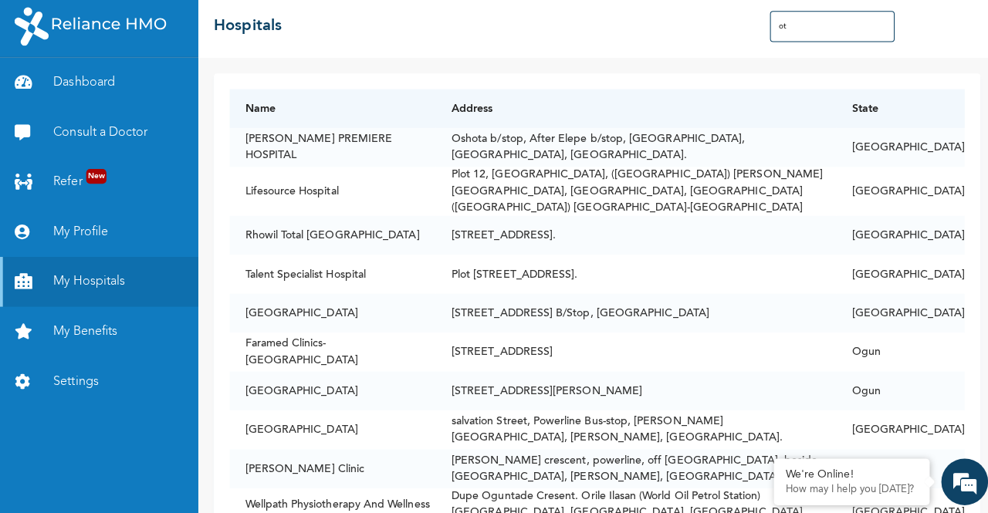
type input "o"
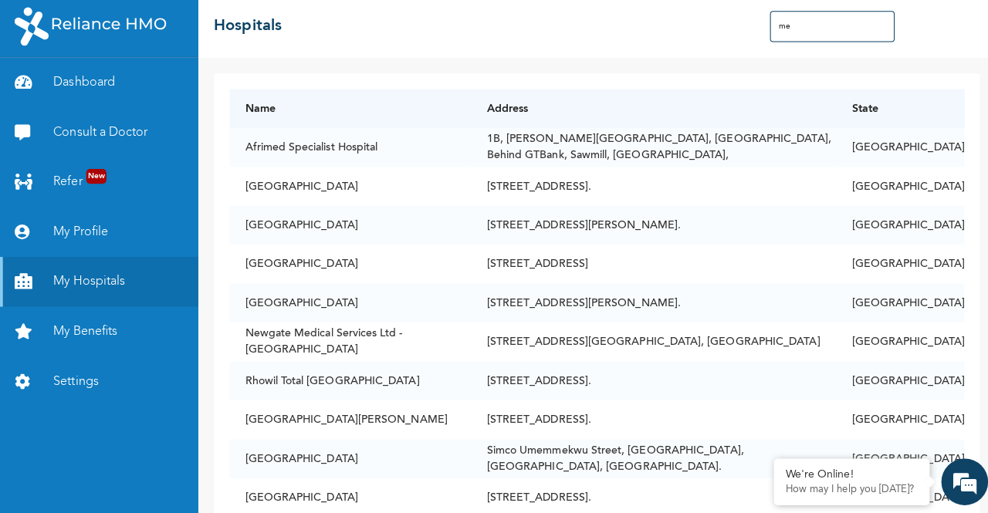
type input "m"
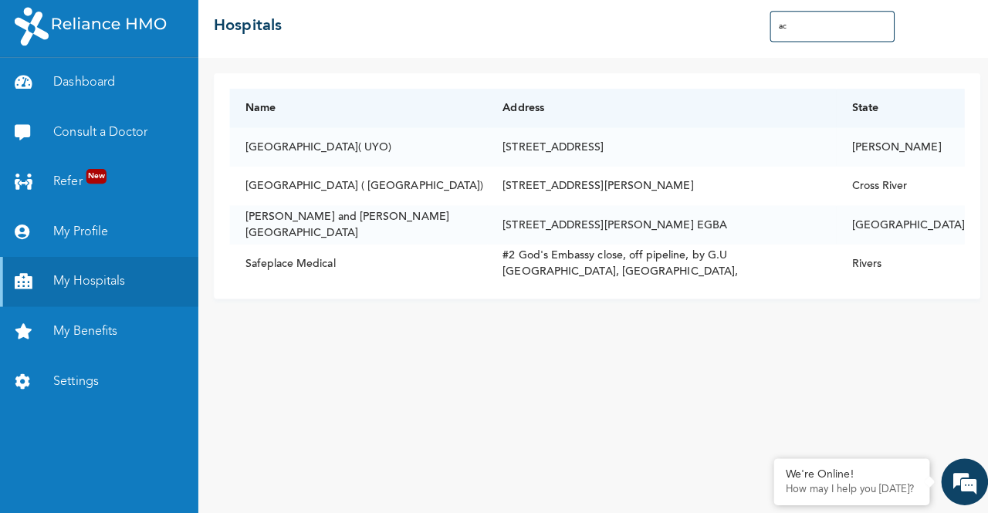
type input "a"
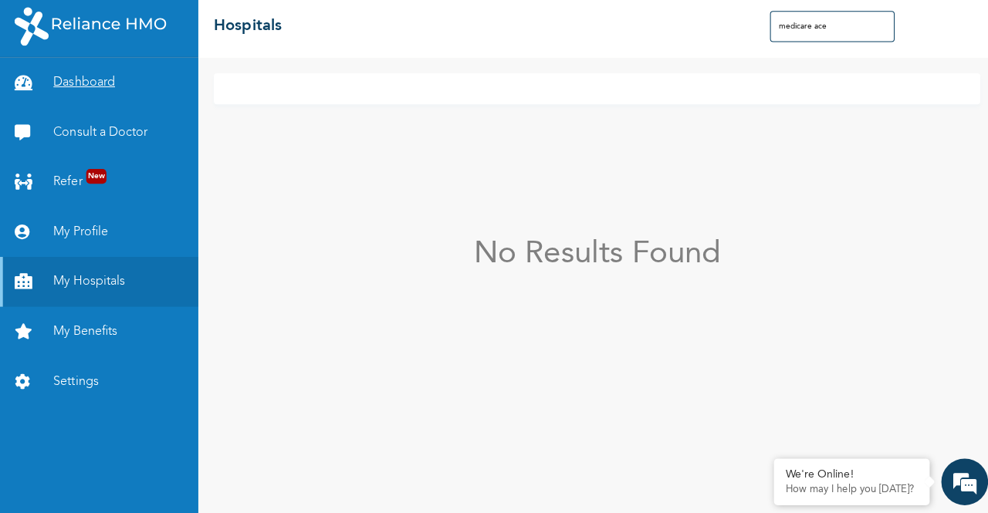
type input "medicare ace"
click at [96, 92] on link "Dashboard" at bounding box center [99, 86] width 198 height 49
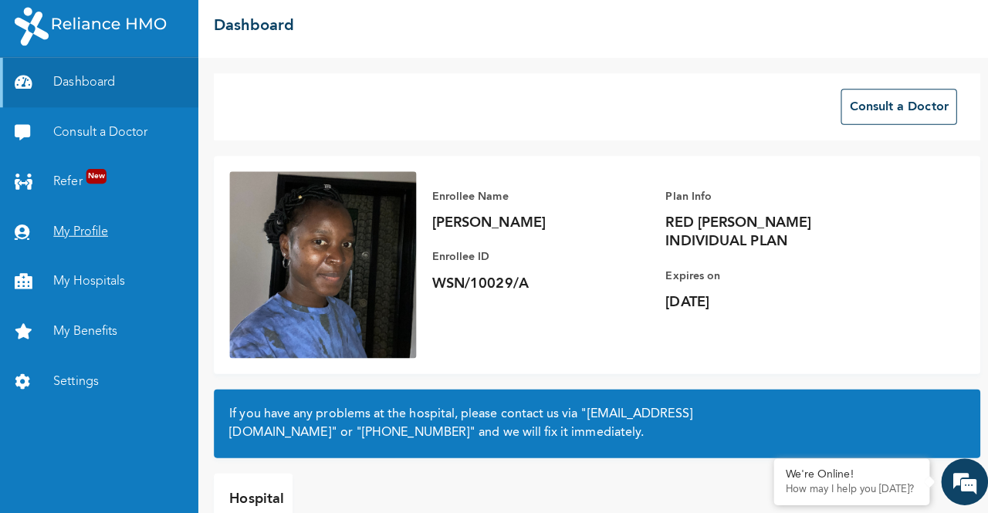
click at [86, 240] on link "My Profile" at bounding box center [99, 234] width 198 height 49
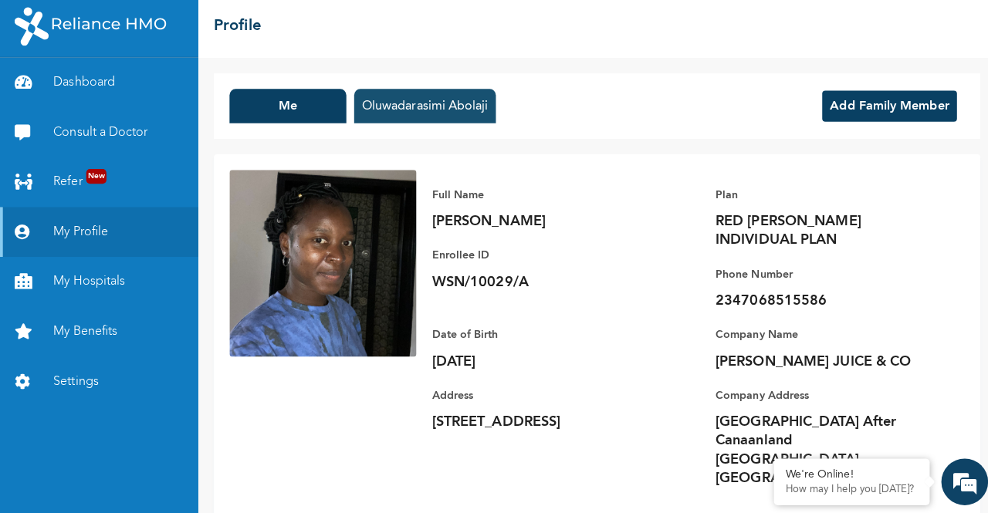
click at [426, 115] on button "Oluwadarasimi Abolaji" at bounding box center [422, 110] width 140 height 34
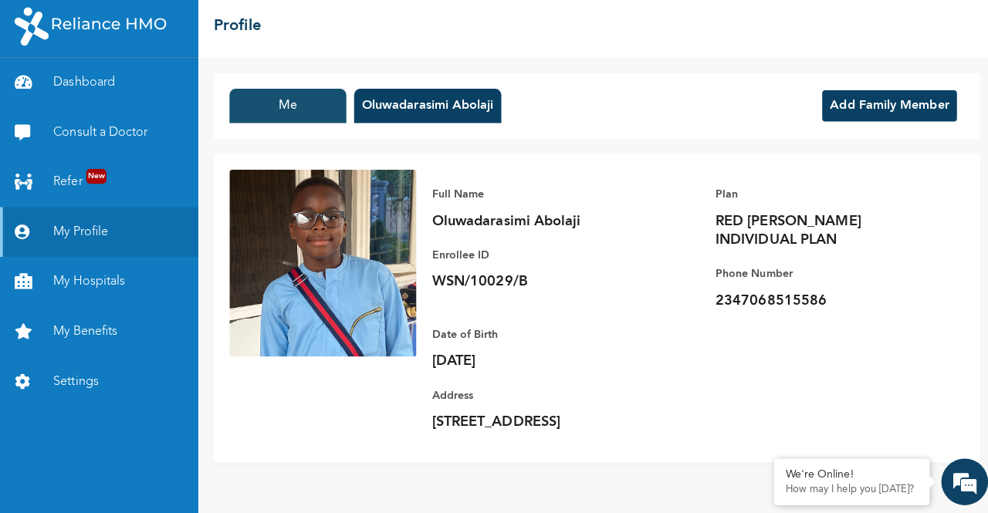
click at [297, 112] on button "Me" at bounding box center [286, 110] width 116 height 34
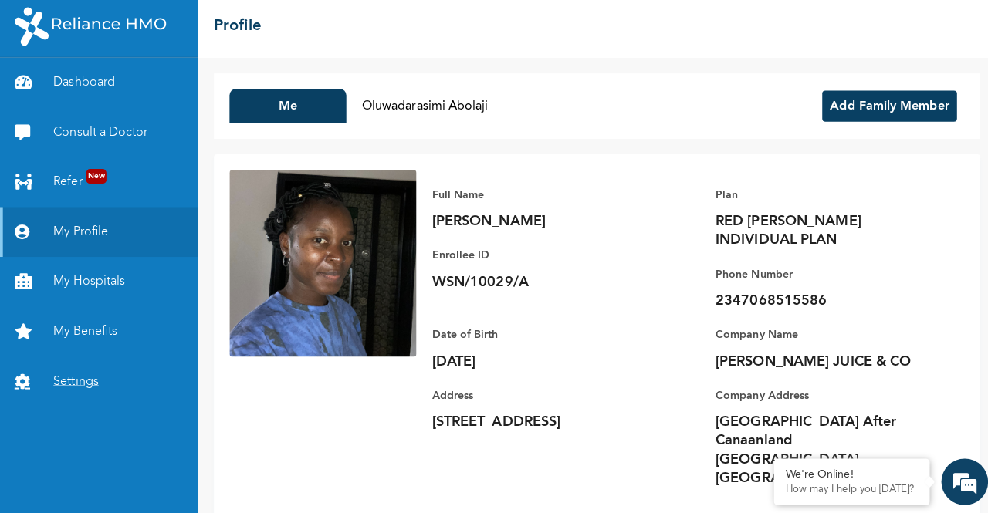
click at [61, 377] on link "Settings" at bounding box center [99, 382] width 198 height 49
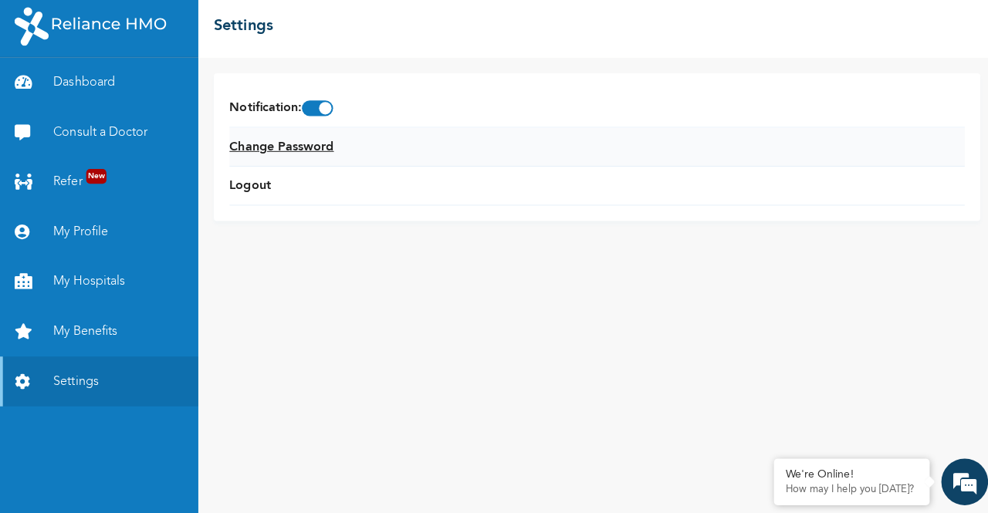
click at [278, 154] on link "Change Password" at bounding box center [279, 150] width 103 height 19
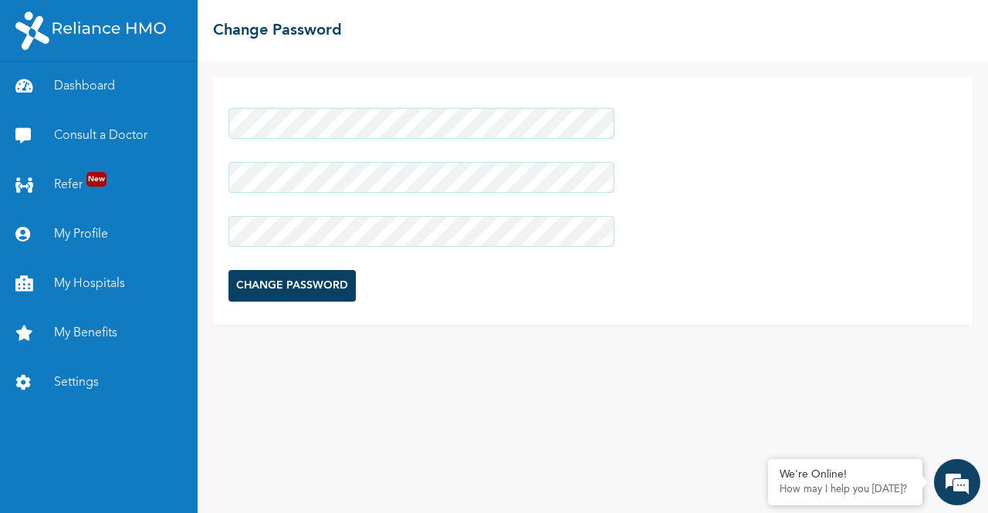
click at [273, 282] on input "CHANGE PASSWORD" at bounding box center [291, 286] width 127 height 32
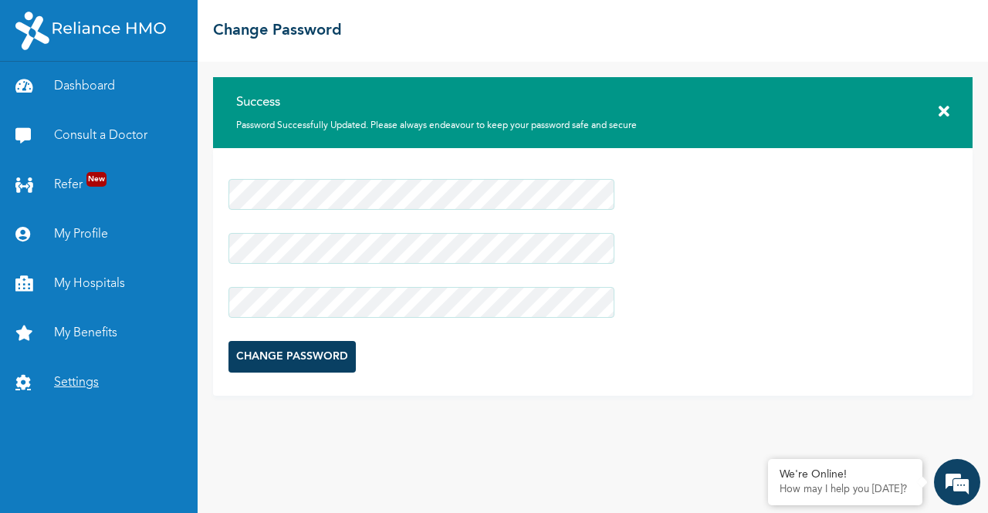
click at [110, 372] on link "Settings" at bounding box center [99, 382] width 198 height 49
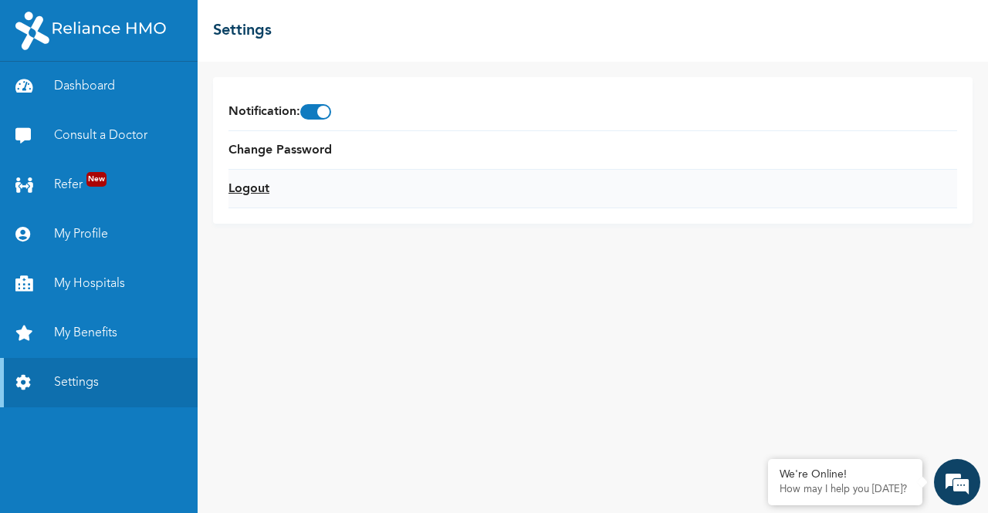
click at [256, 191] on link "Logout" at bounding box center [248, 189] width 41 height 19
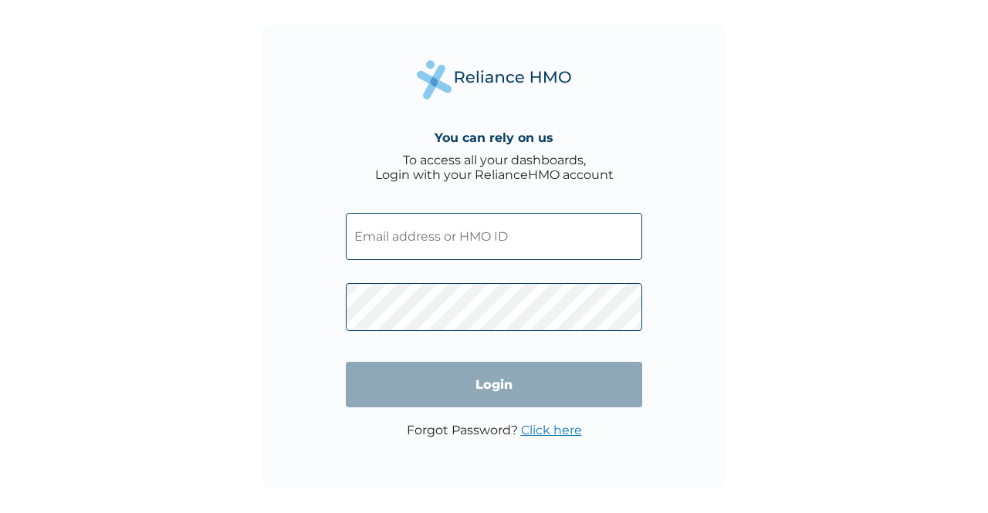
click at [401, 231] on input "text" at bounding box center [494, 236] width 296 height 47
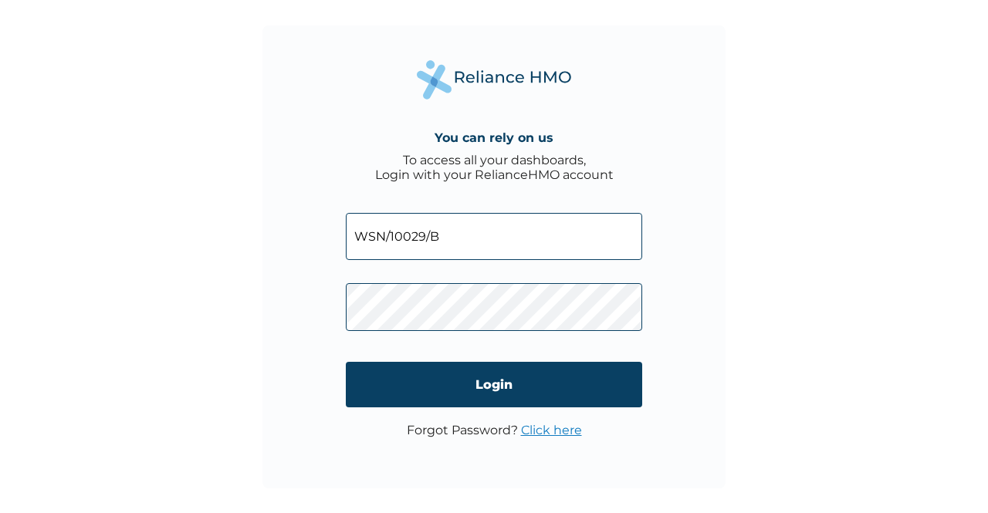
type input "WSN/10029/B"
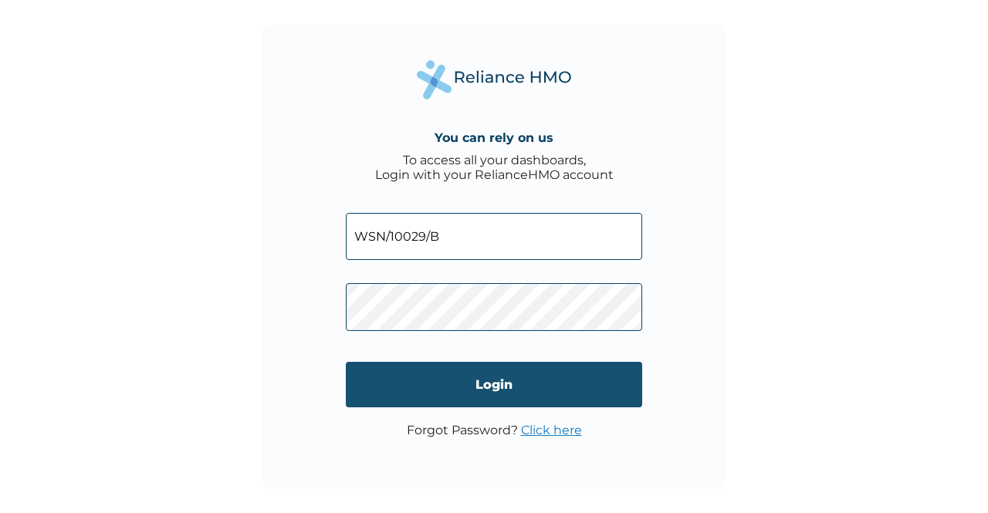
click at [404, 379] on input "Login" at bounding box center [494, 385] width 296 height 46
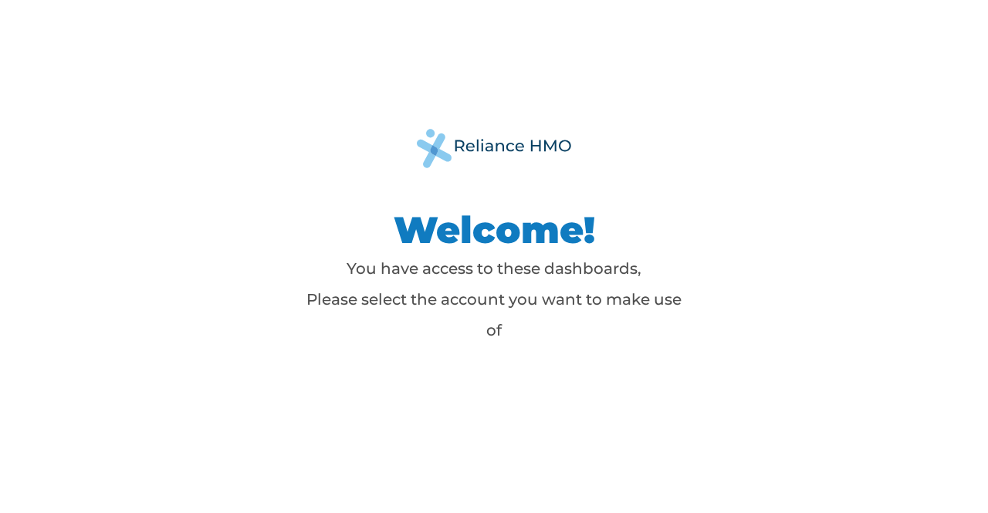
click at [883, 295] on div "Welcome! You have access to these dashboards, Please select the account you wan…" at bounding box center [494, 256] width 988 height 513
click at [557, 255] on p "You have access to these dashboards, Please select the account you want to make…" at bounding box center [494, 299] width 386 height 93
click at [433, 353] on div "Welcome! You have access to these dashboards, Please select the account you wan…" at bounding box center [494, 256] width 694 height 255
click at [464, 238] on h1 "Welcome!" at bounding box center [494, 230] width 386 height 46
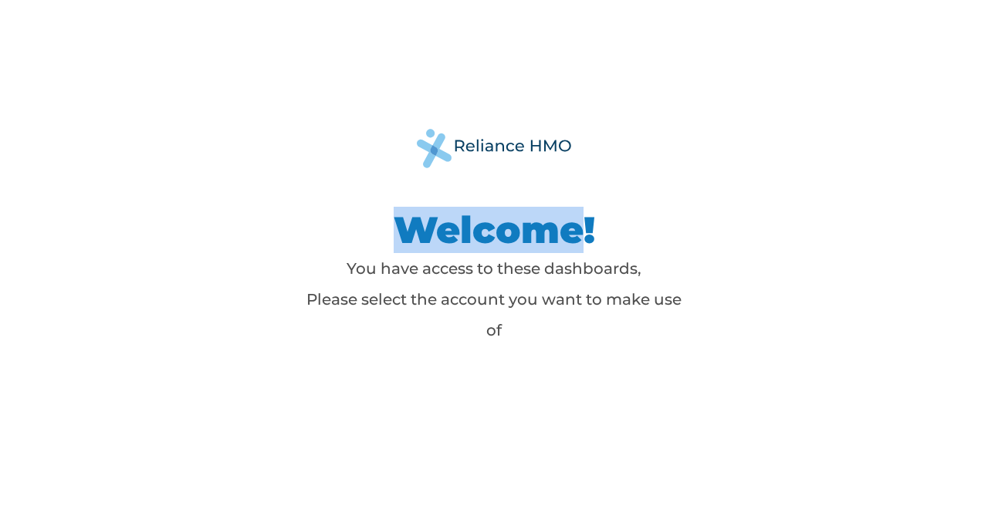
click at [464, 238] on h1 "Welcome!" at bounding box center [494, 230] width 386 height 46
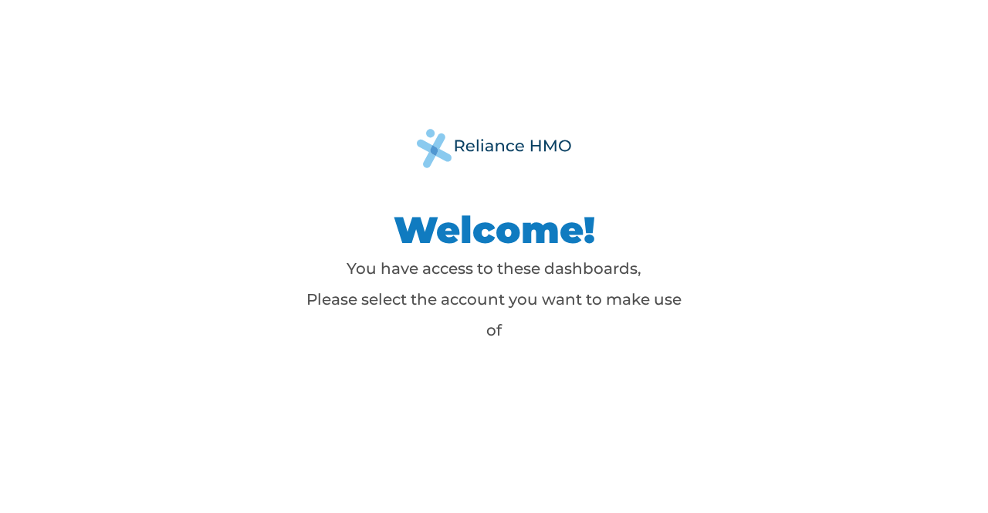
click at [495, 337] on p "You have access to these dashboards, Please select the account you want to make…" at bounding box center [494, 299] width 386 height 93
click at [549, 401] on div "Welcome! You have access to these dashboards, Please select the account you wan…" at bounding box center [494, 256] width 988 height 513
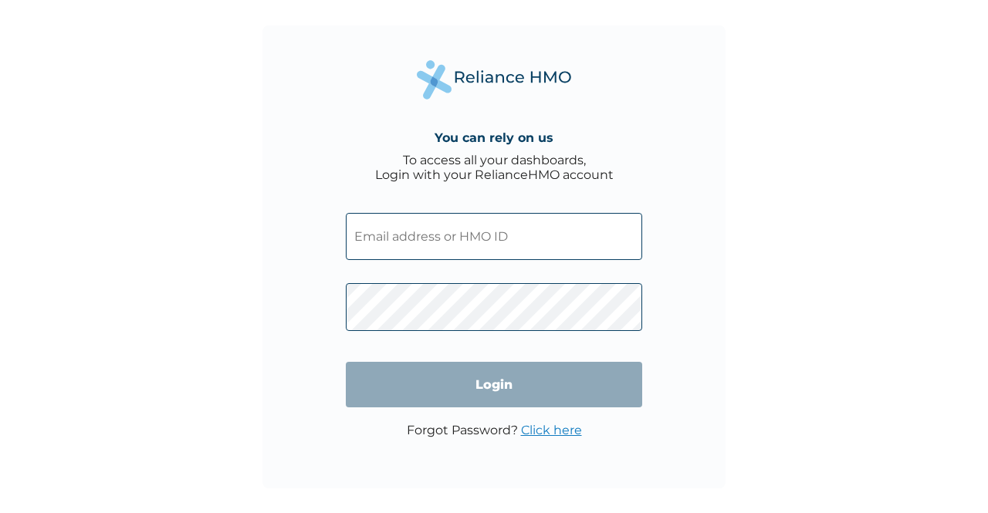
click at [416, 232] on input "text" at bounding box center [494, 236] width 296 height 47
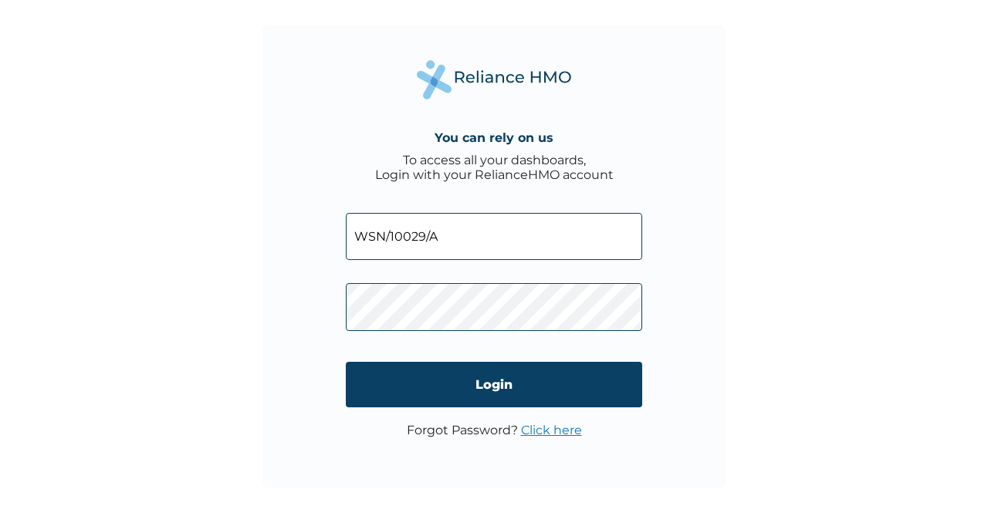
type input "WSN/10029/A"
click input "Login" at bounding box center [494, 385] width 296 height 46
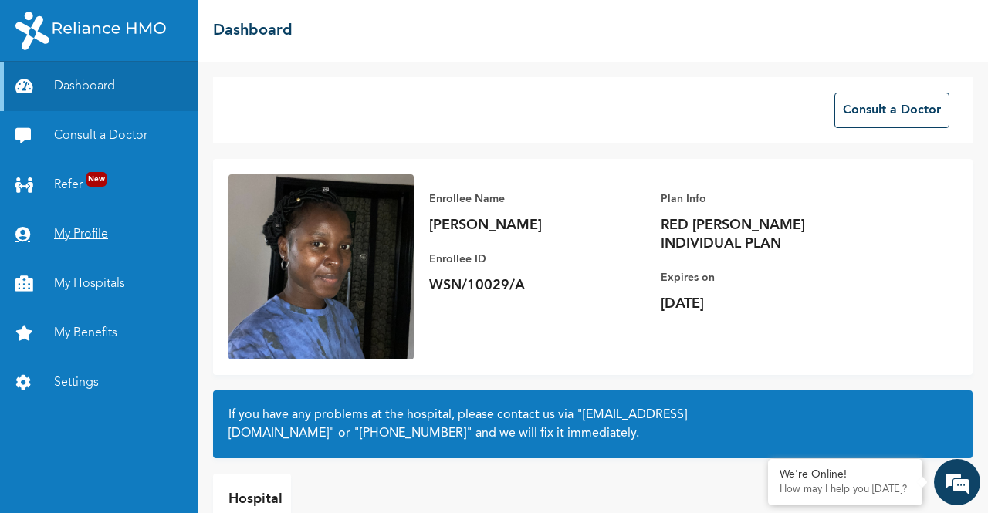
click at [95, 248] on link "My Profile" at bounding box center [99, 234] width 198 height 49
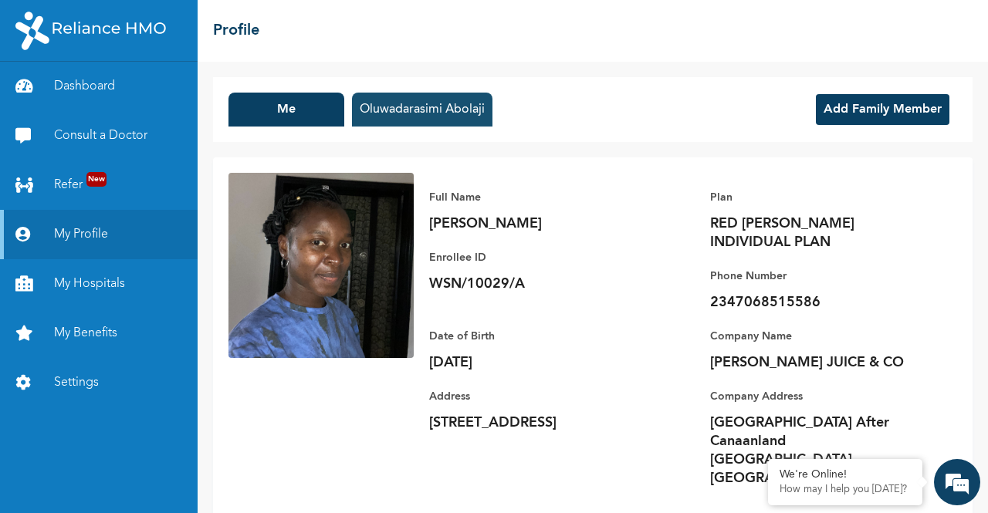
click at [423, 107] on button "Oluwadarasimi Abolaji" at bounding box center [422, 110] width 140 height 34
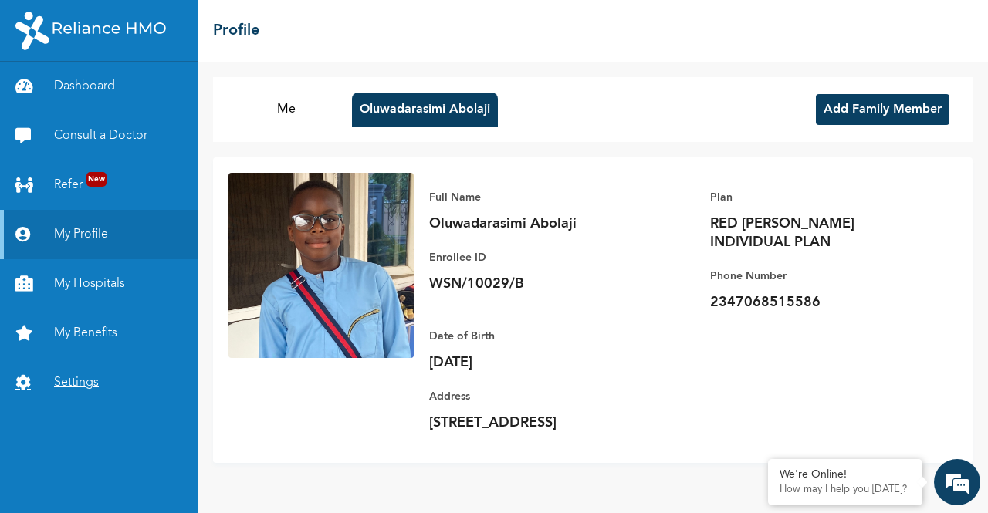
click at [79, 387] on link "Settings" at bounding box center [99, 382] width 198 height 49
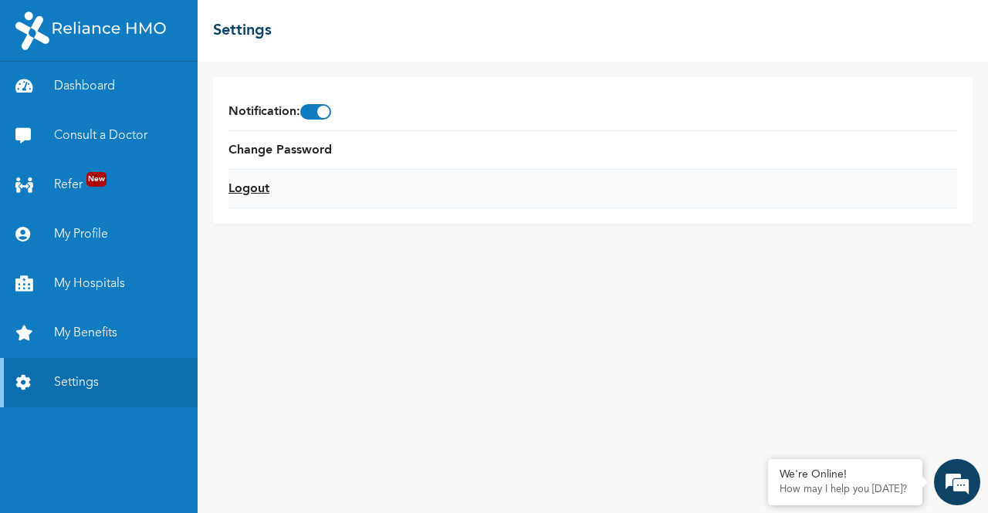
click at [265, 189] on link "Logout" at bounding box center [248, 189] width 41 height 19
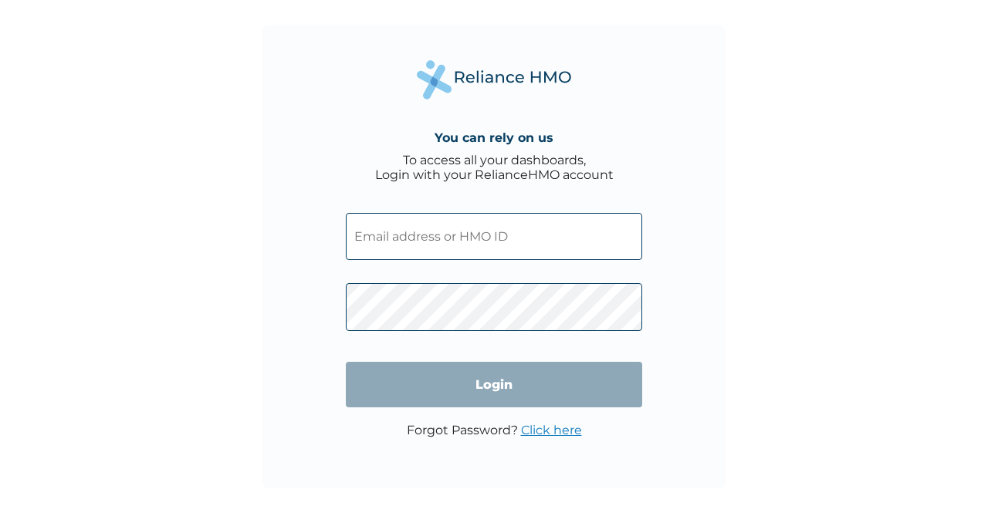
click at [483, 238] on input "text" at bounding box center [494, 236] width 296 height 47
type input "WSN/10029/B"
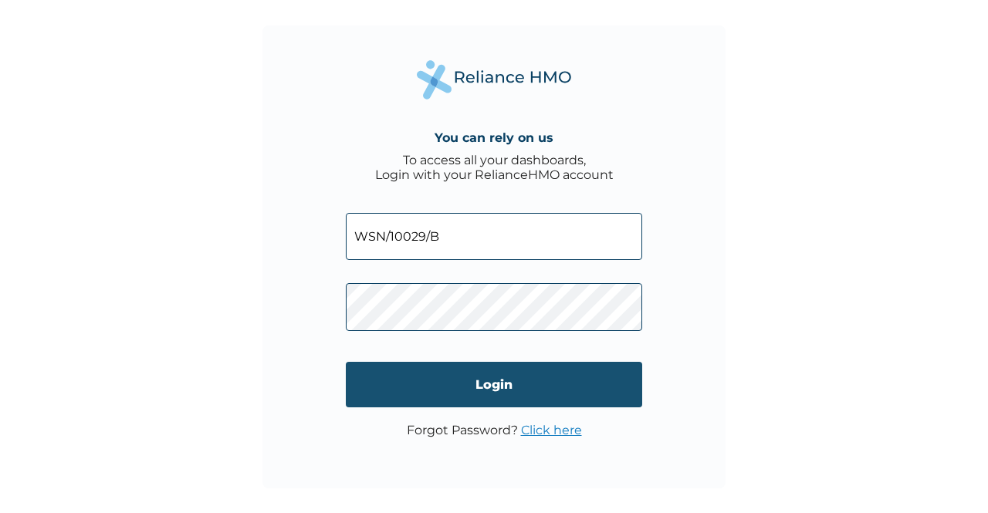
click at [435, 400] on input "Login" at bounding box center [494, 385] width 296 height 46
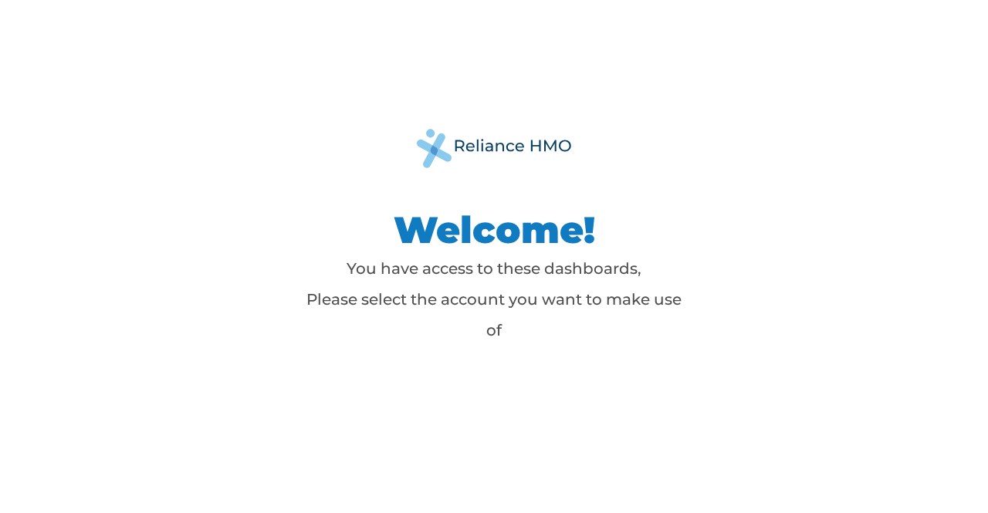
click at [542, 313] on p "You have access to these dashboards, Please select the account you want to make…" at bounding box center [494, 299] width 386 height 93
click at [424, 210] on h1 "Welcome!" at bounding box center [494, 230] width 386 height 46
